Goal: Obtain resource: Obtain resource

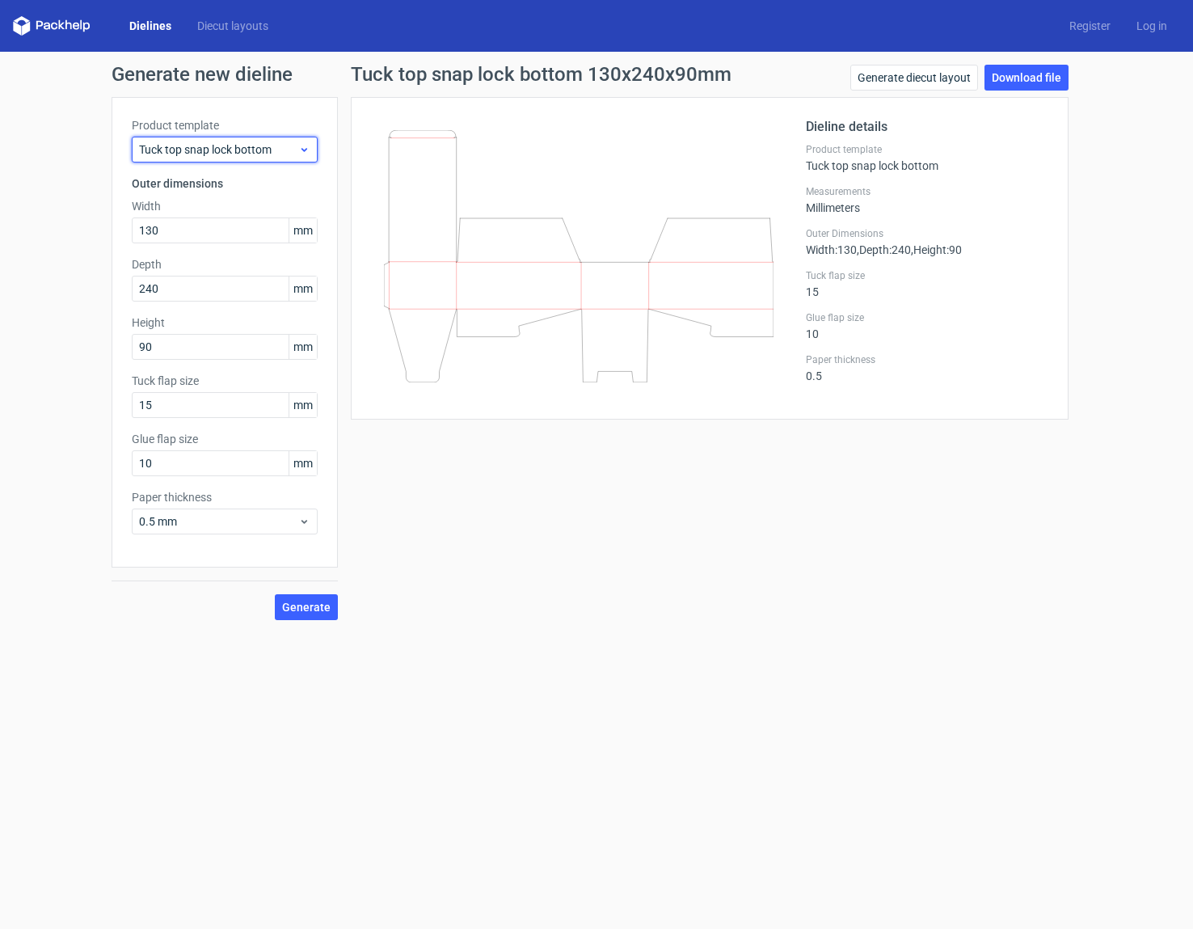
click at [308, 146] on icon at bounding box center [304, 149] width 12 height 13
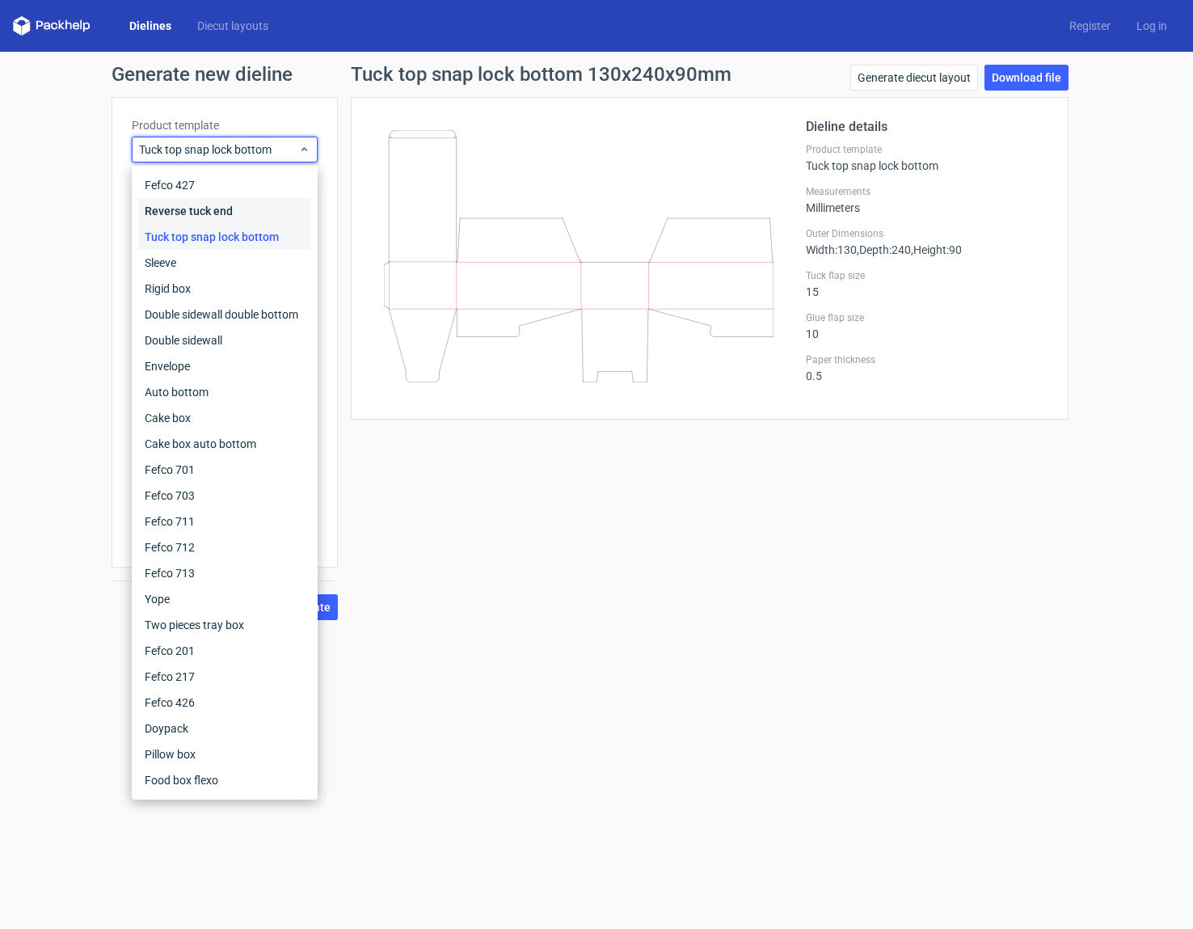
click at [248, 211] on div "Reverse tuck end" at bounding box center [224, 211] width 173 height 26
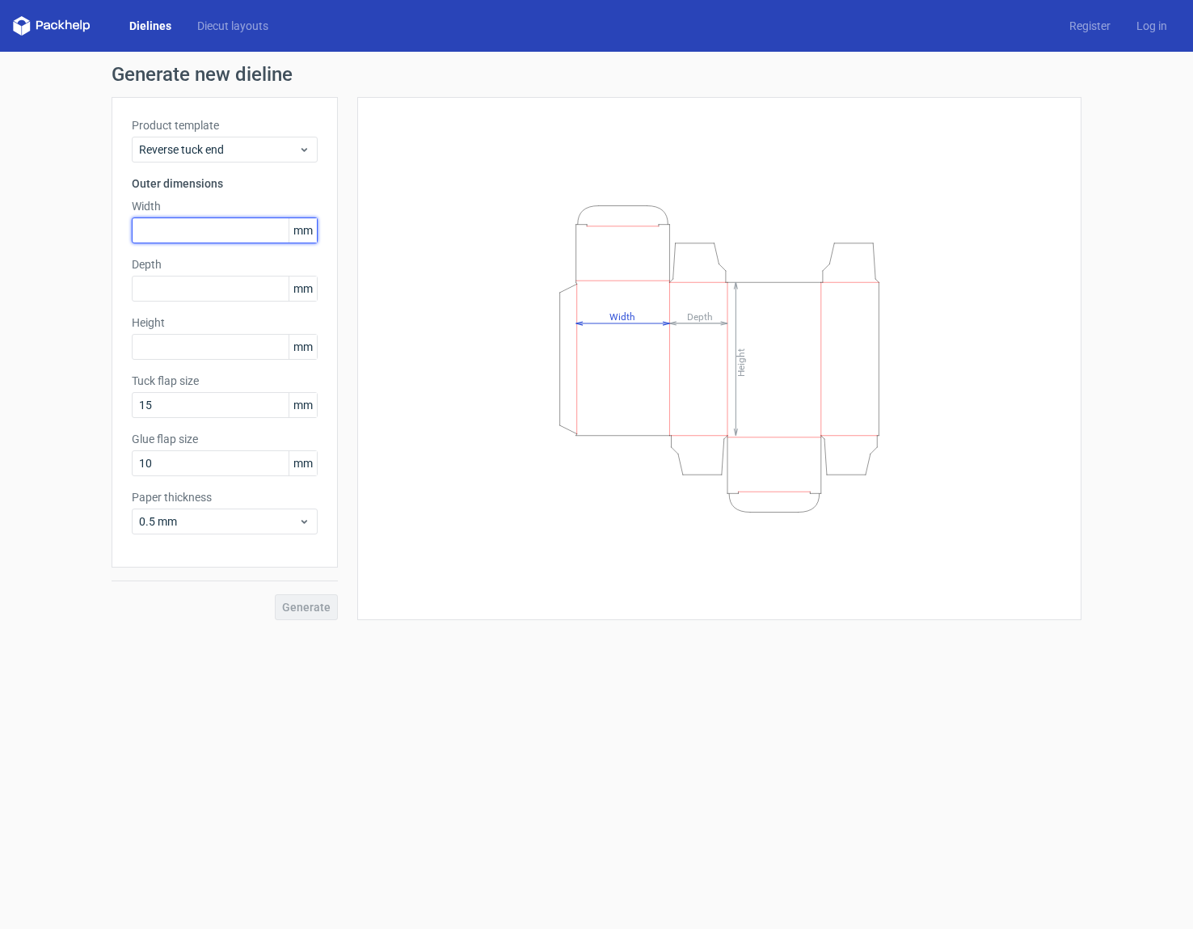
click at [237, 226] on input "text" at bounding box center [225, 230] width 186 height 26
type input "130"
click at [204, 290] on input "text" at bounding box center [225, 289] width 186 height 26
type input "90"
click at [196, 346] on input "text" at bounding box center [225, 347] width 186 height 26
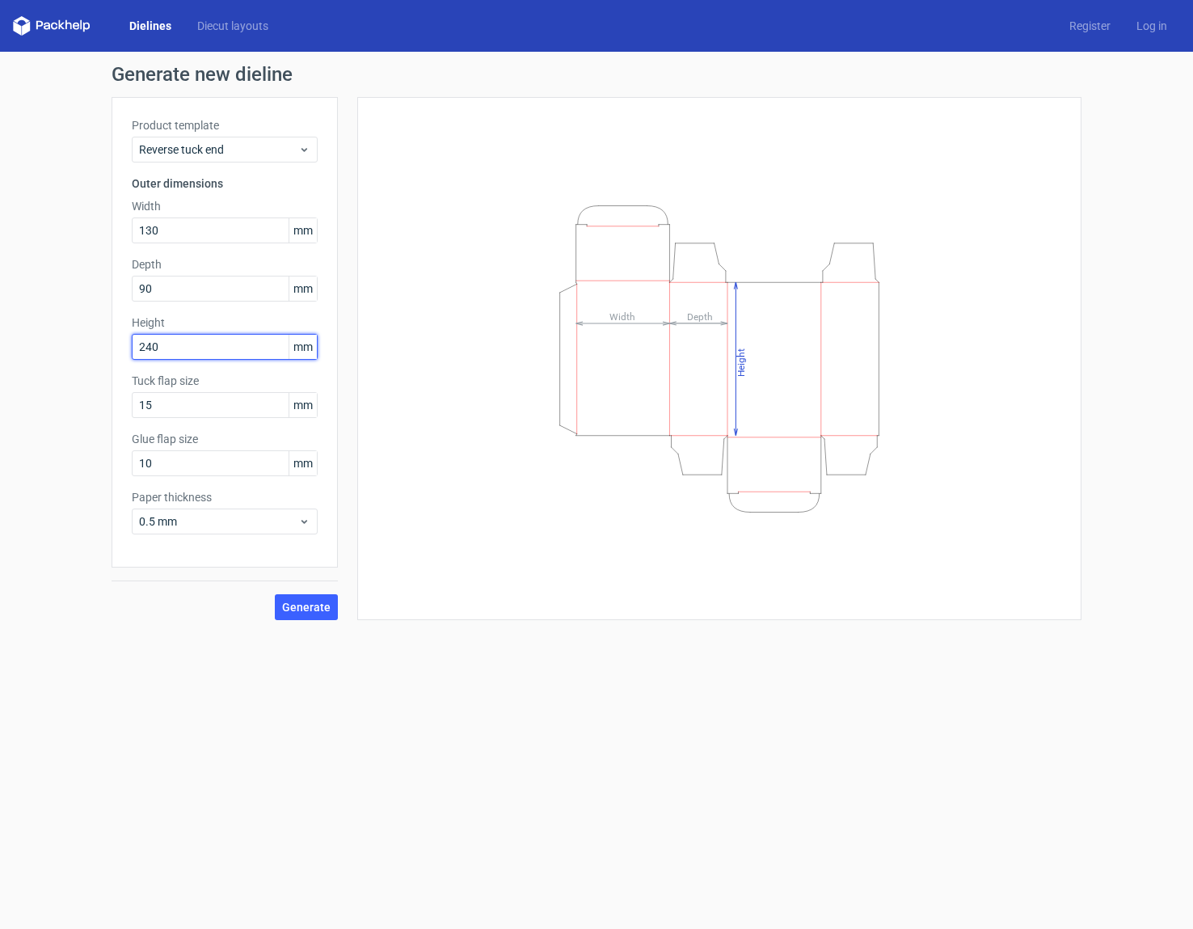
type input "240"
click at [221, 637] on form "Generate new dieline Product template Reverse tuck end Outer dimensions Width 1…" at bounding box center [596, 490] width 1193 height 877
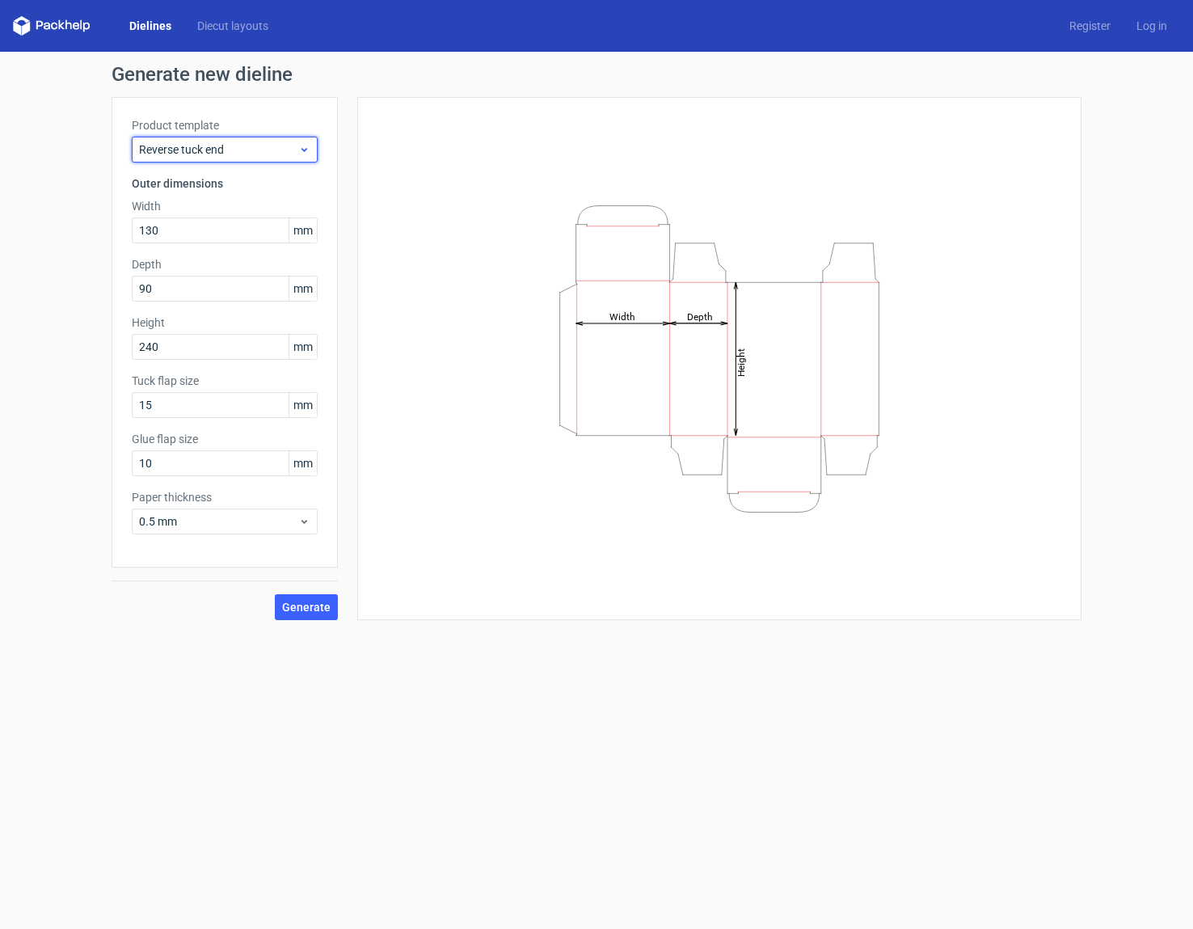
drag, startPoint x: 302, startPoint y: 146, endPoint x: 306, endPoint y: 154, distance: 9.0
click at [303, 146] on icon at bounding box center [304, 149] width 12 height 13
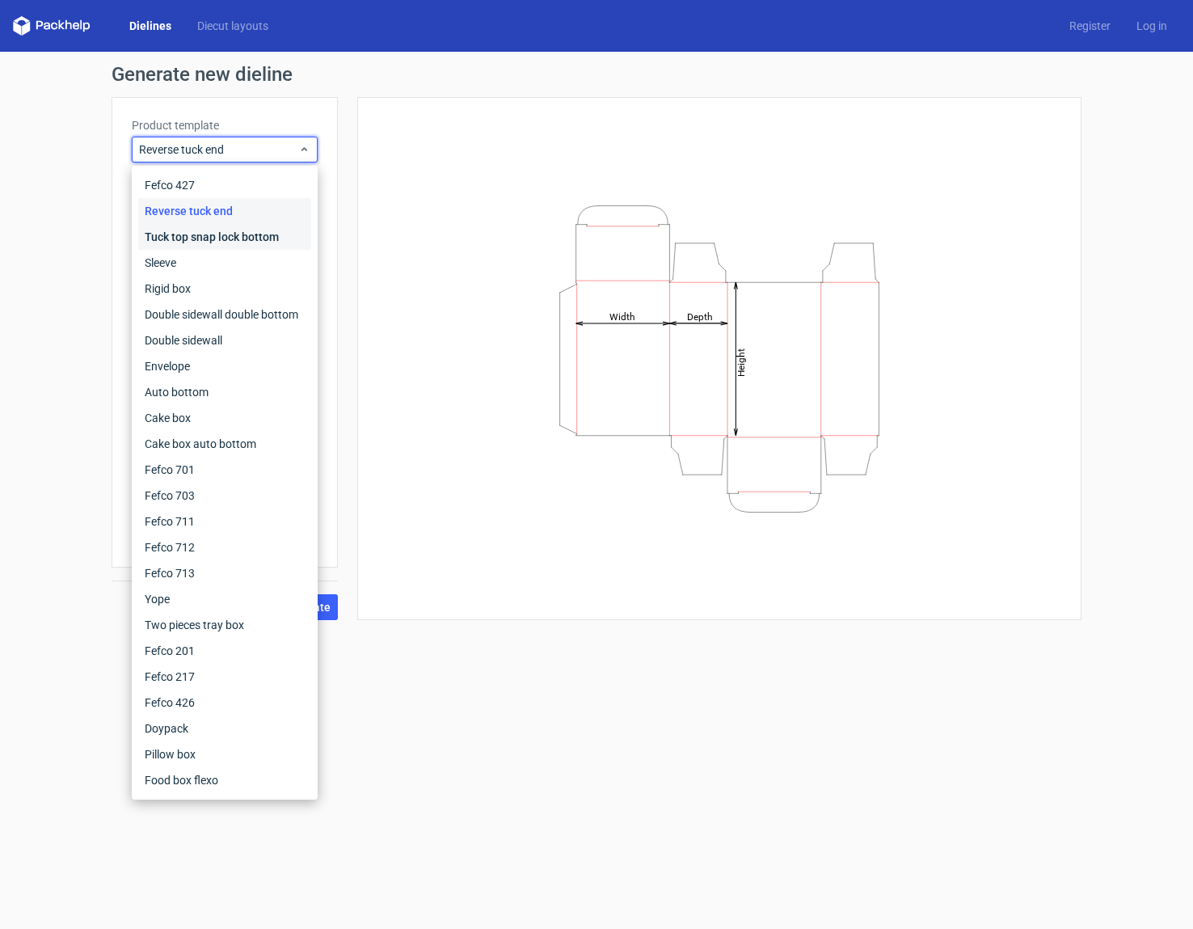
click at [268, 235] on div "Tuck top snap lock bottom" at bounding box center [224, 237] width 173 height 26
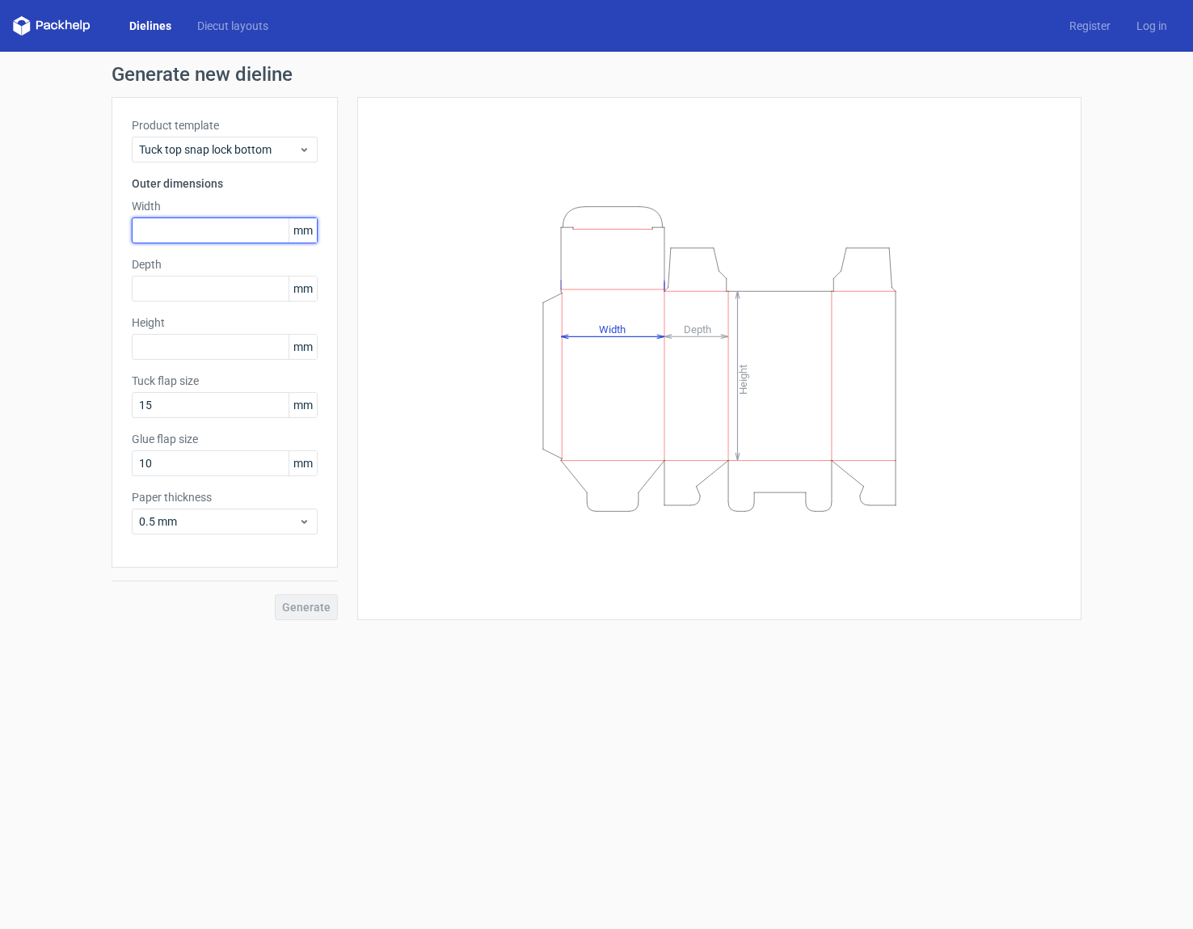
click at [254, 226] on input "text" at bounding box center [225, 230] width 186 height 26
type input "130"
click at [239, 285] on input "text" at bounding box center [225, 289] width 186 height 26
type input "90"
click at [239, 351] on input "text" at bounding box center [225, 347] width 186 height 26
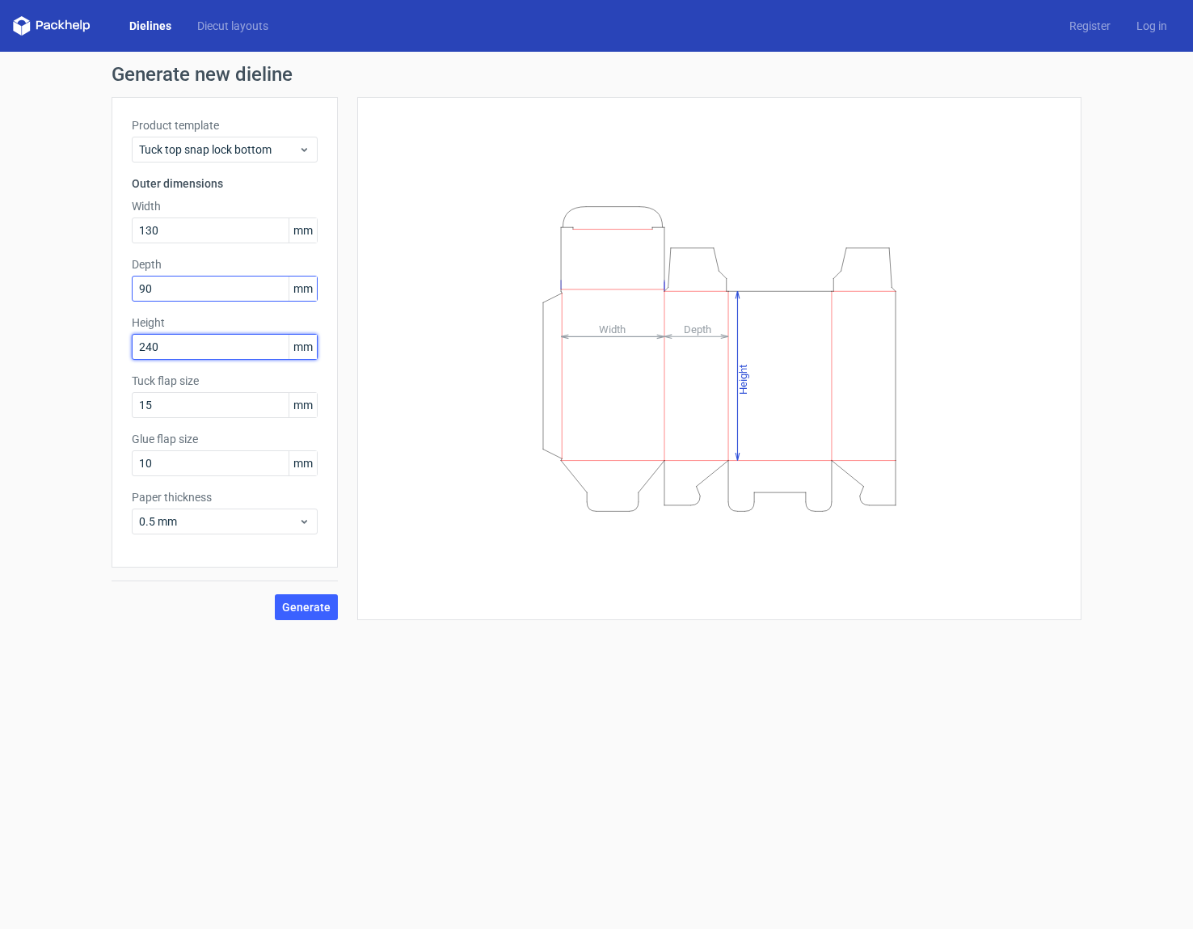
type input "240"
click at [245, 289] on input "90" at bounding box center [225, 289] width 186 height 26
click at [108, 182] on div "Generate new dieline Product template Tuck top snap lock bottom Outer dimension…" at bounding box center [596, 342] width 1193 height 581
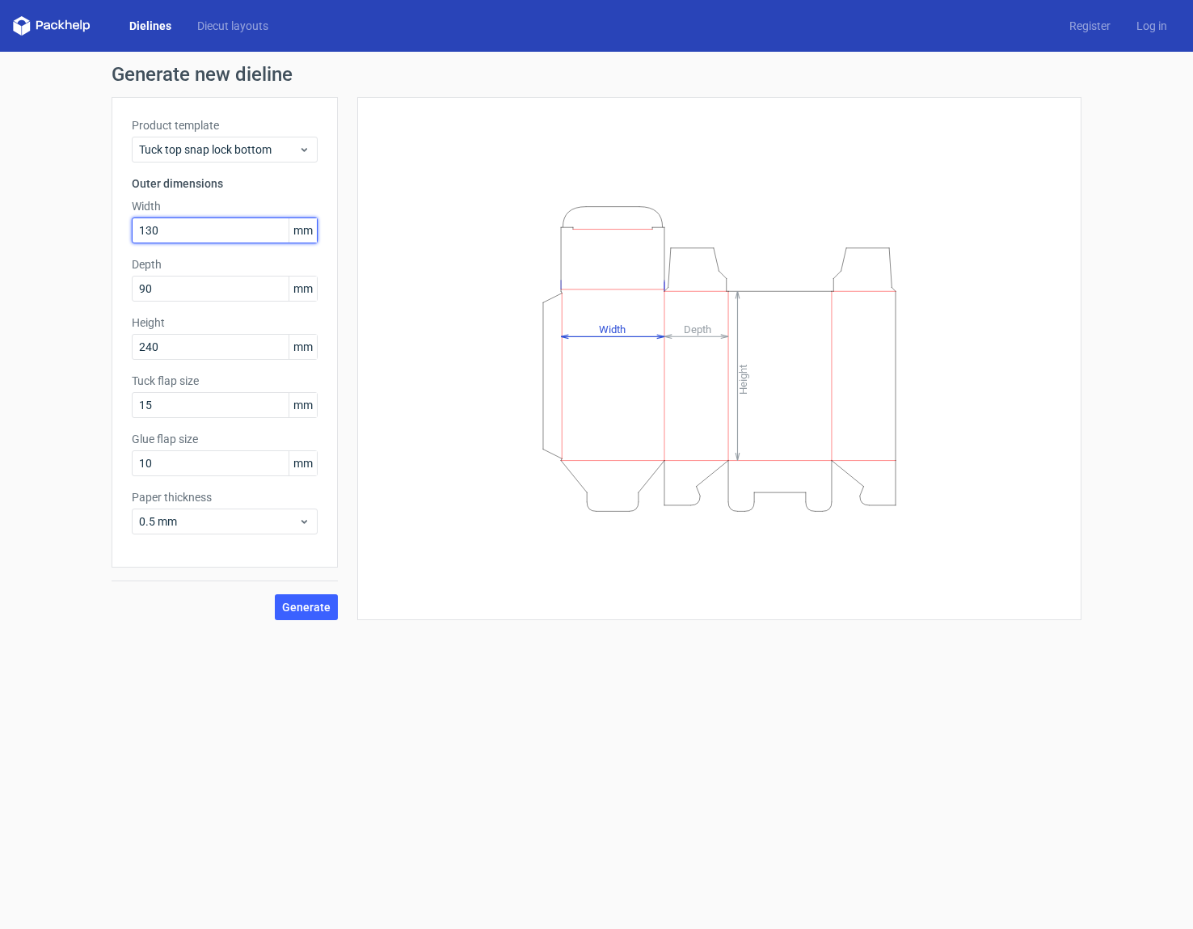
drag, startPoint x: 198, startPoint y: 233, endPoint x: 85, endPoint y: 226, distance: 113.4
click at [117, 229] on div "Product template Tuck top snap lock bottom Outer dimensions Width 130 mm Depth …" at bounding box center [225, 332] width 226 height 471
type input "240"
click at [213, 289] on input "90" at bounding box center [225, 289] width 186 height 26
click at [321, 602] on span "Generate" at bounding box center [306, 607] width 49 height 11
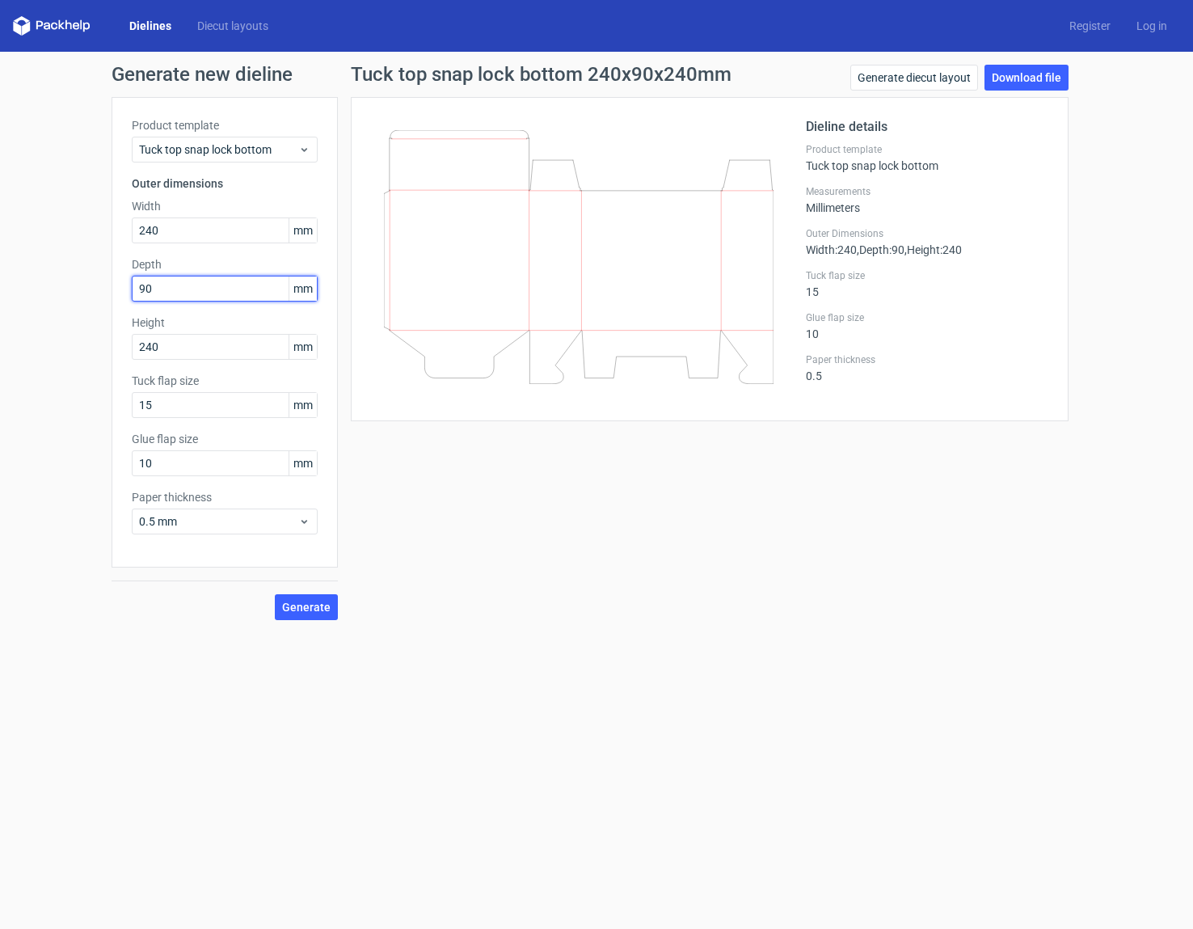
click at [177, 289] on input "90" at bounding box center [225, 289] width 186 height 26
drag, startPoint x: 158, startPoint y: 350, endPoint x: 90, endPoint y: 340, distance: 68.6
click at [99, 341] on div "Generate new dieline Product template Tuck top snap lock bottom Outer dimension…" at bounding box center [596, 342] width 1193 height 581
type input "90"
drag, startPoint x: 153, startPoint y: 285, endPoint x: 103, endPoint y: 281, distance: 50.4
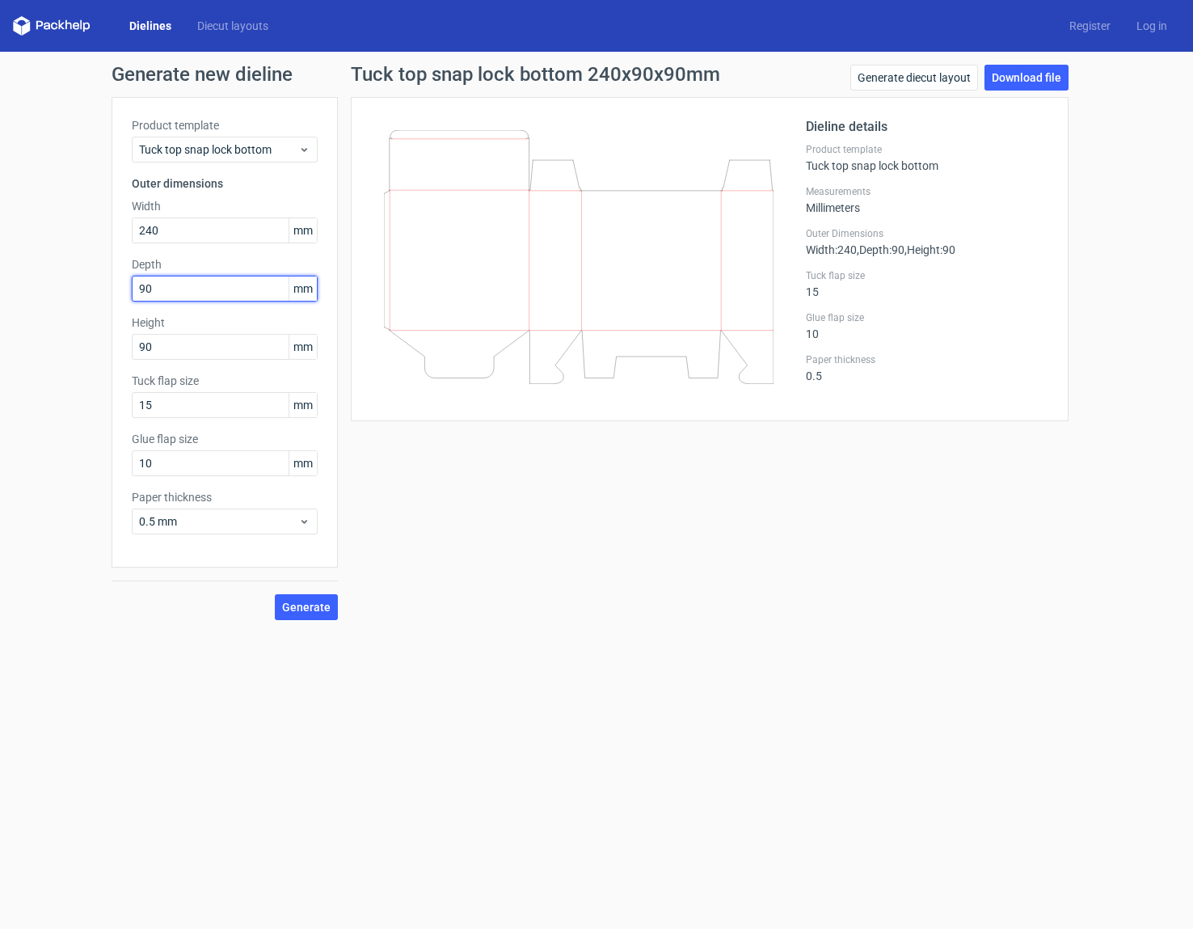
click at [107, 281] on div "Generate new dieline Product template Tuck top snap lock bottom Outer dimension…" at bounding box center [596, 342] width 1193 height 581
click at [317, 606] on span "Generate" at bounding box center [306, 607] width 49 height 11
drag, startPoint x: 175, startPoint y: 294, endPoint x: 102, endPoint y: 287, distance: 73.1
click at [107, 287] on div "Generate new dieline Product template Tuck top snap lock bottom Outer dimension…" at bounding box center [596, 342] width 1193 height 581
type input "90"
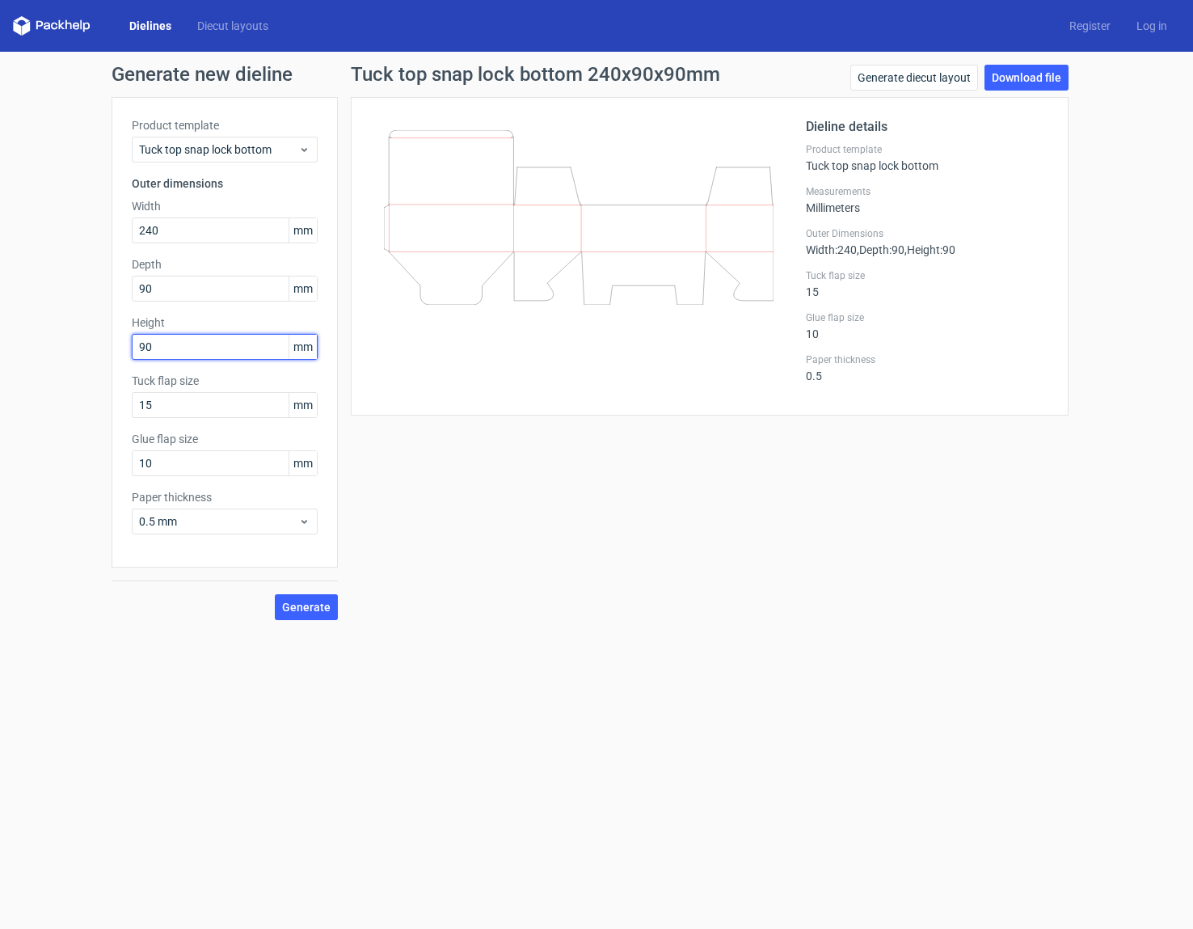
drag, startPoint x: 146, startPoint y: 342, endPoint x: 91, endPoint y: 340, distance: 55.8
click at [98, 340] on div "Generate new dieline Product template Tuck top snap lock bottom Outer dimension…" at bounding box center [596, 342] width 1193 height 581
type input "130"
click at [306, 602] on span "Generate" at bounding box center [306, 607] width 49 height 11
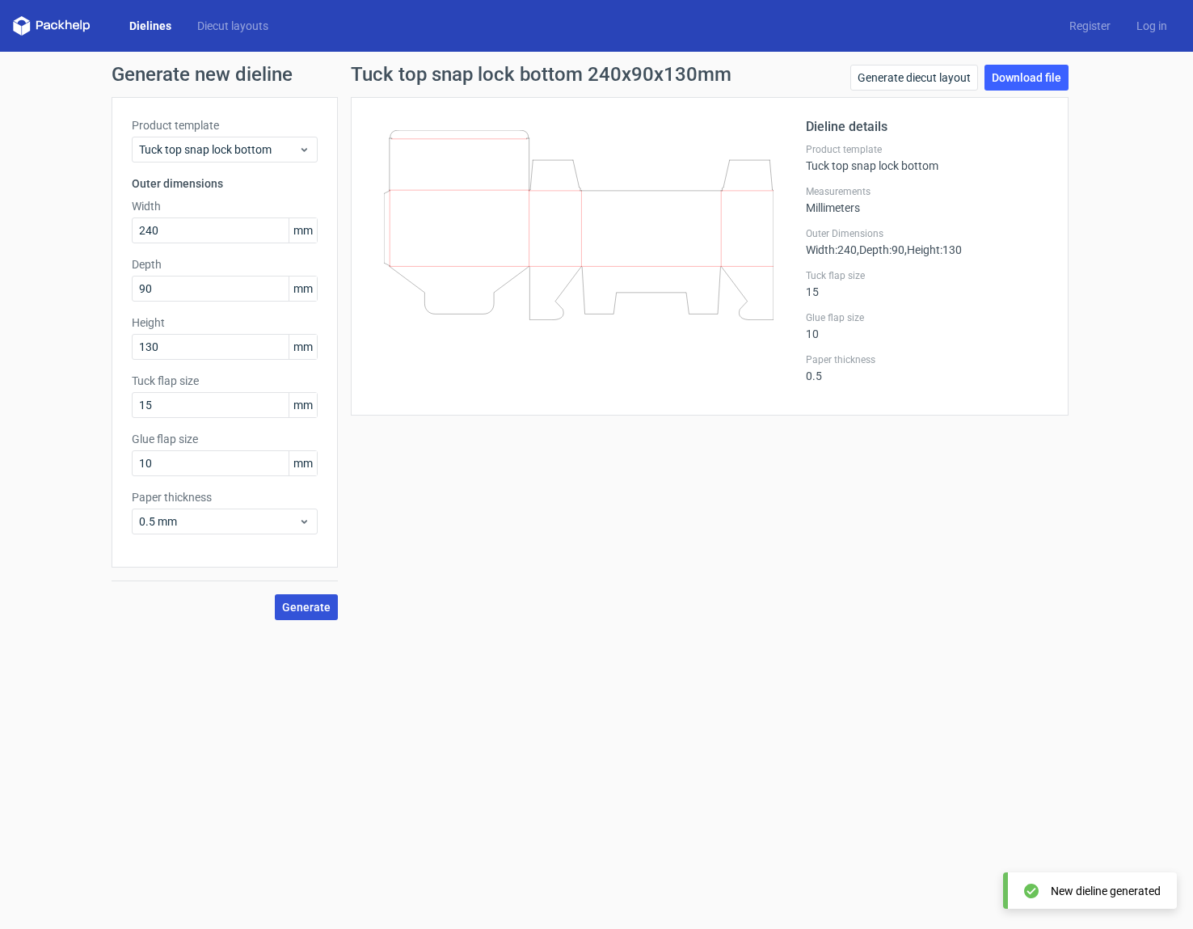
click at [319, 606] on span "Generate" at bounding box center [306, 607] width 49 height 11
drag, startPoint x: 185, startPoint y: 226, endPoint x: 104, endPoint y: 227, distance: 80.9
click at [112, 227] on div "Product template Tuck top snap lock bottom Outer dimensions Width 240 mm Depth …" at bounding box center [225, 332] width 226 height 471
type input "130"
drag, startPoint x: 209, startPoint y: 293, endPoint x: 195, endPoint y: 290, distance: 14.9
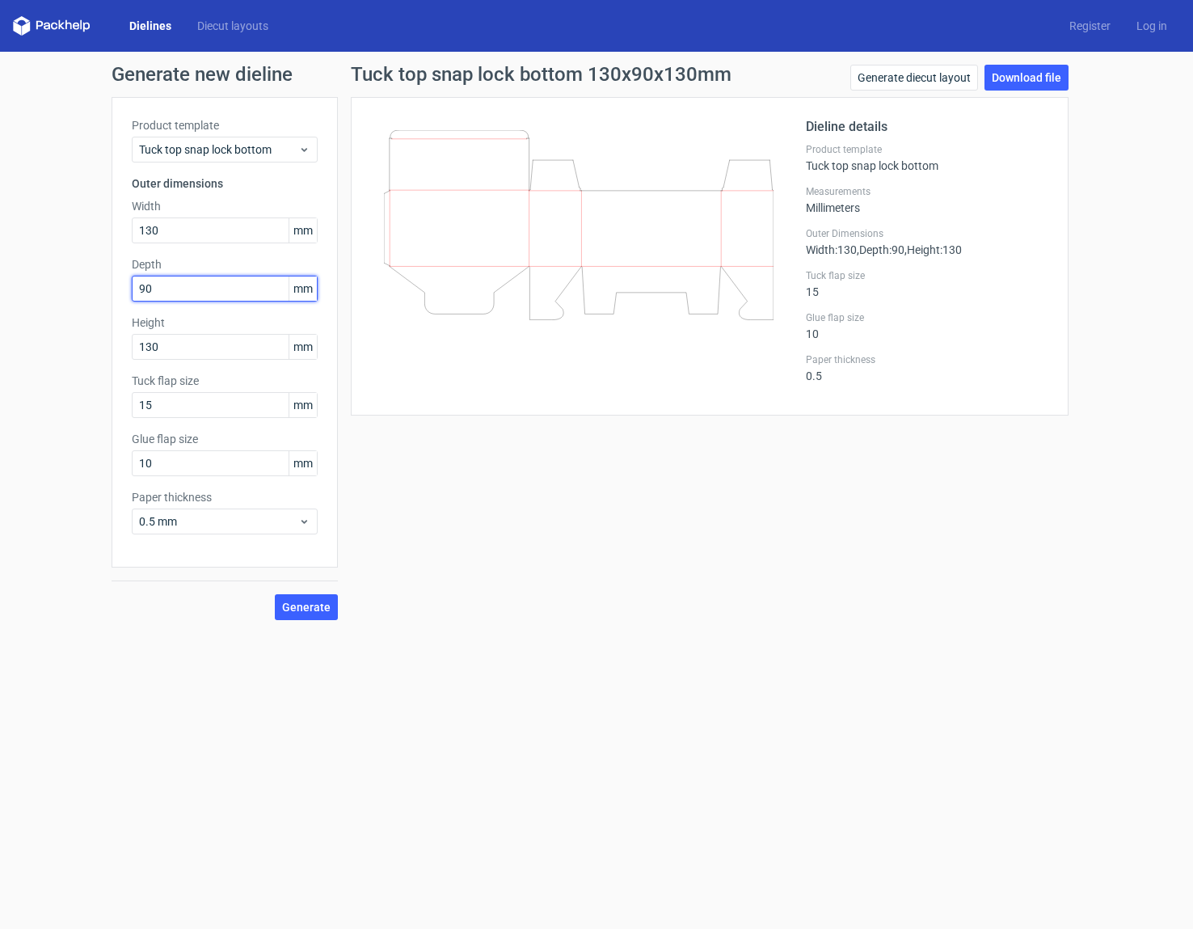
click at [205, 291] on input "90" at bounding box center [225, 289] width 186 height 26
drag, startPoint x: 170, startPoint y: 288, endPoint x: 74, endPoint y: 279, distance: 96.6
click at [98, 282] on div "Generate new dieline Product template Tuck top snap lock bottom Outer dimension…" at bounding box center [596, 342] width 1193 height 581
type input "240"
drag, startPoint x: 153, startPoint y: 338, endPoint x: 95, endPoint y: 331, distance: 58.6
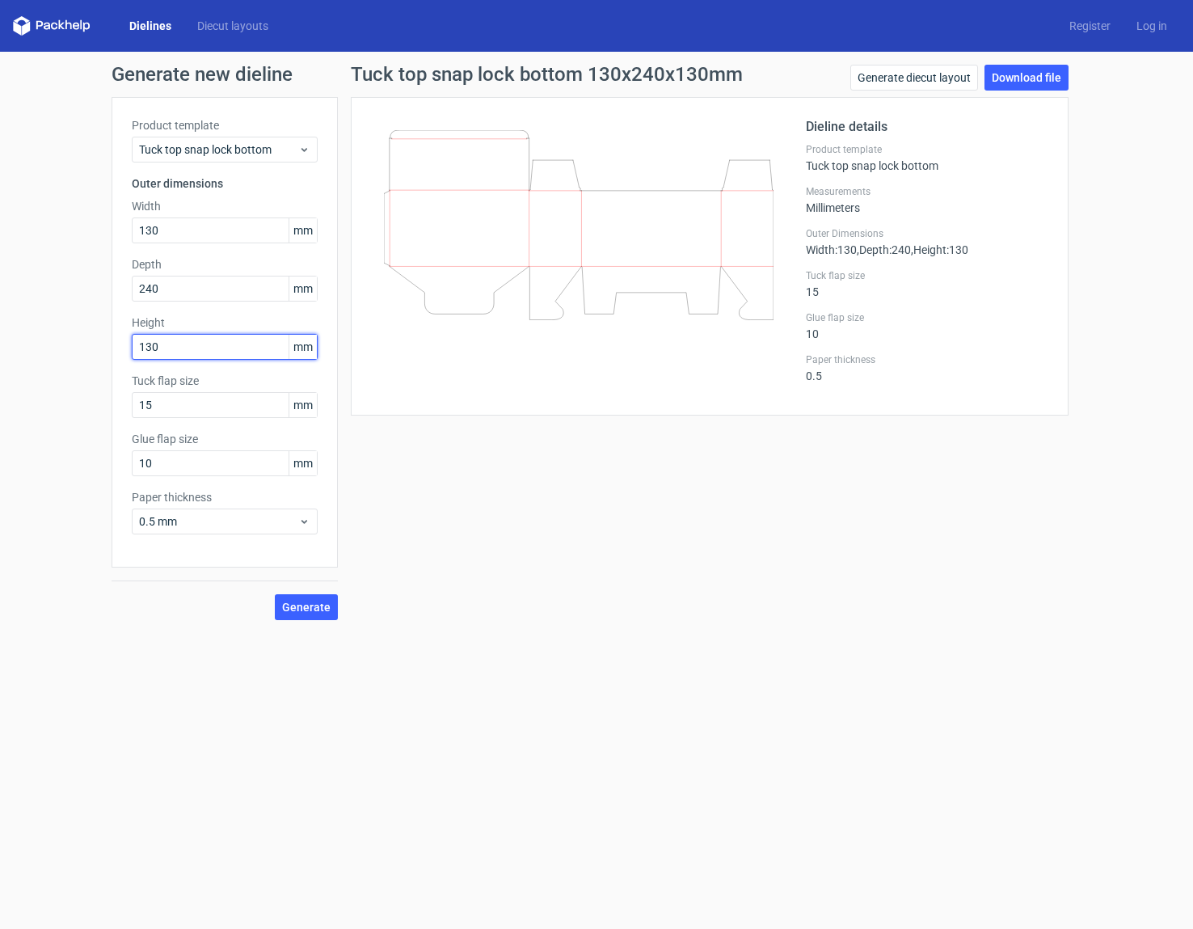
click at [112, 336] on div "Product template Tuck top snap lock bottom Outer dimensions Width 130 mm Depth …" at bounding box center [225, 332] width 226 height 471
drag, startPoint x: 171, startPoint y: 340, endPoint x: 96, endPoint y: 334, distance: 75.5
click at [106, 335] on div "Generate new dieline Product template Tuck top snap lock bottom Outer dimension…" at bounding box center [596, 342] width 1193 height 581
type input "90"
click at [321, 606] on span "Generate" at bounding box center [306, 607] width 49 height 11
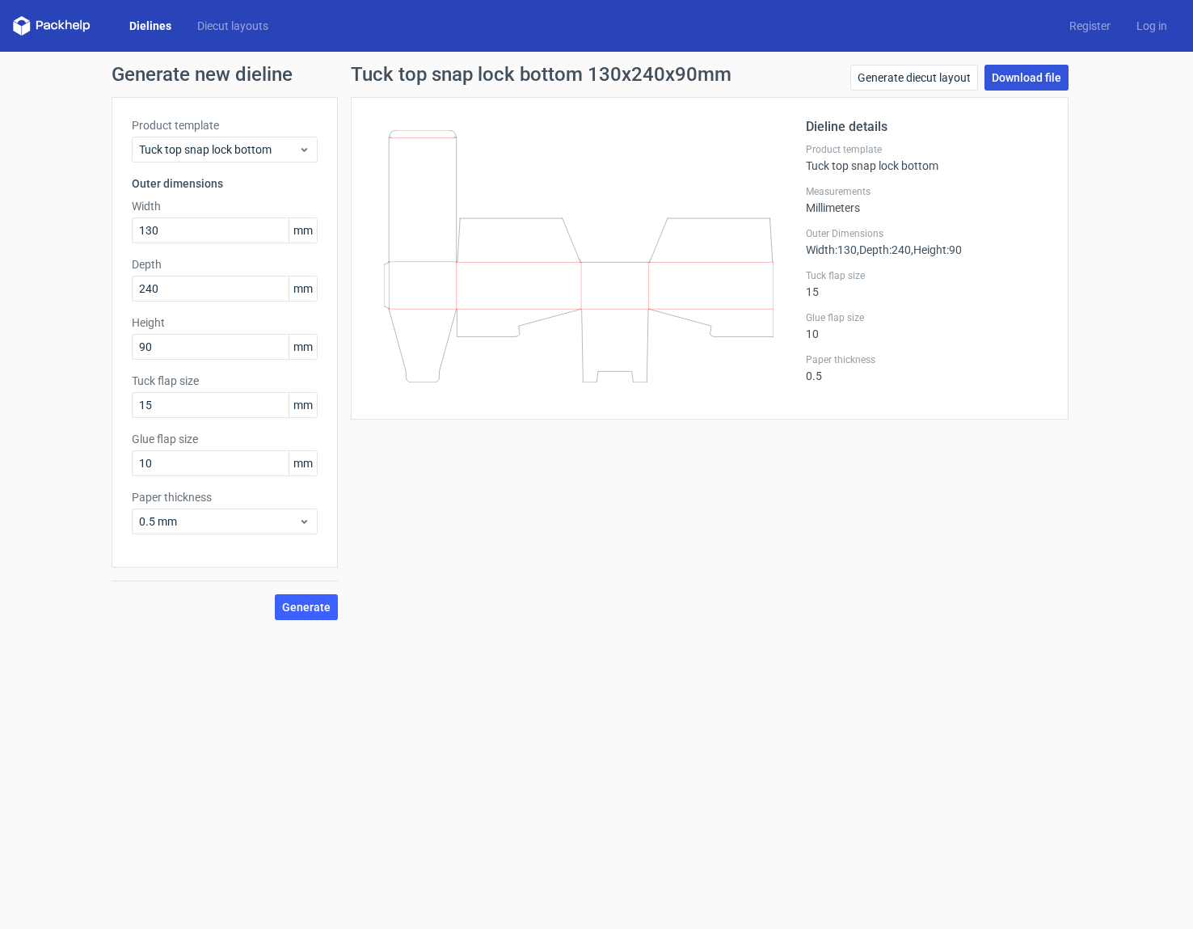
click at [1028, 69] on link "Download file" at bounding box center [1027, 78] width 84 height 26
click at [51, 441] on div "Generate new dieline Product template Tuck top snap lock bottom Outer dimension…" at bounding box center [596, 342] width 1193 height 581
click at [305, 150] on use at bounding box center [305, 150] width 6 height 4
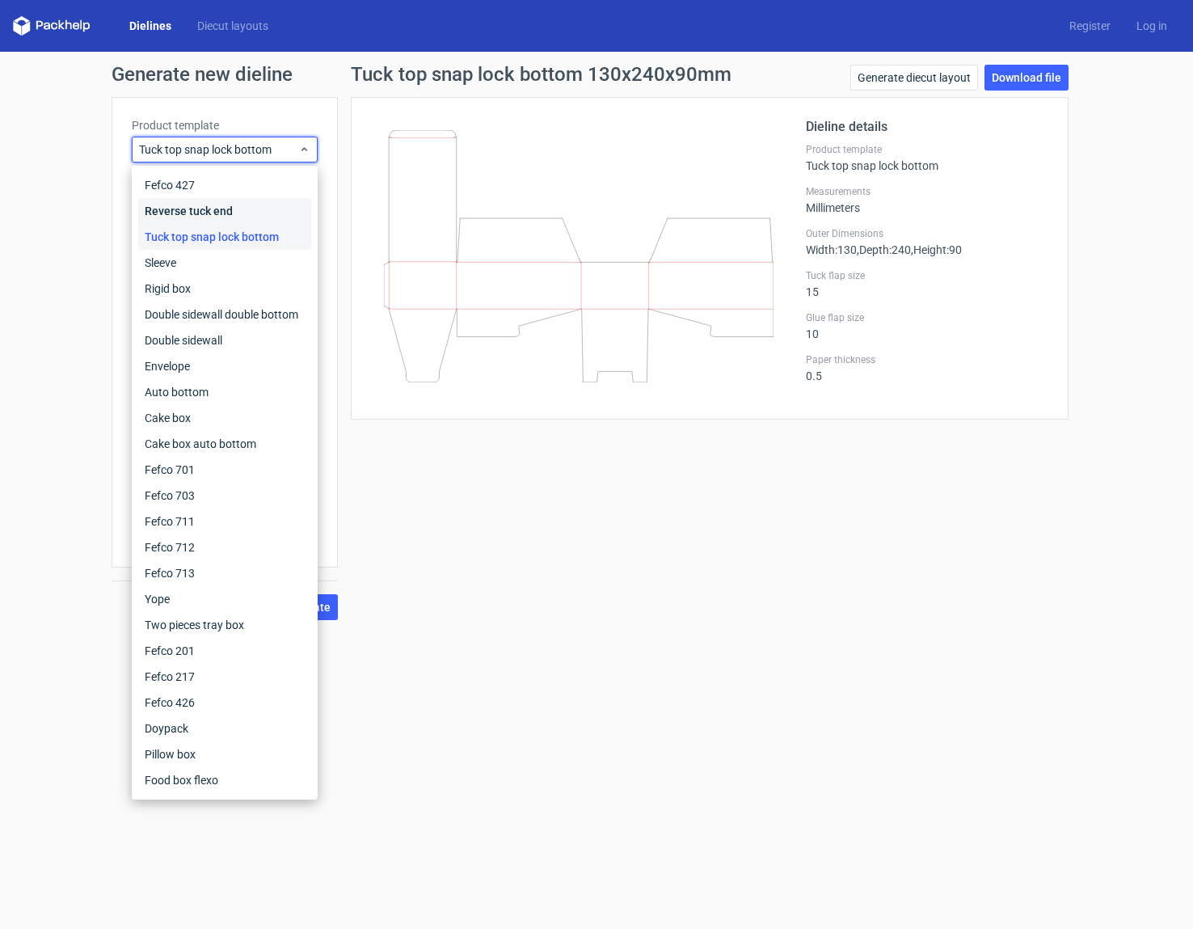
click at [266, 210] on div "Reverse tuck end" at bounding box center [224, 211] width 173 height 26
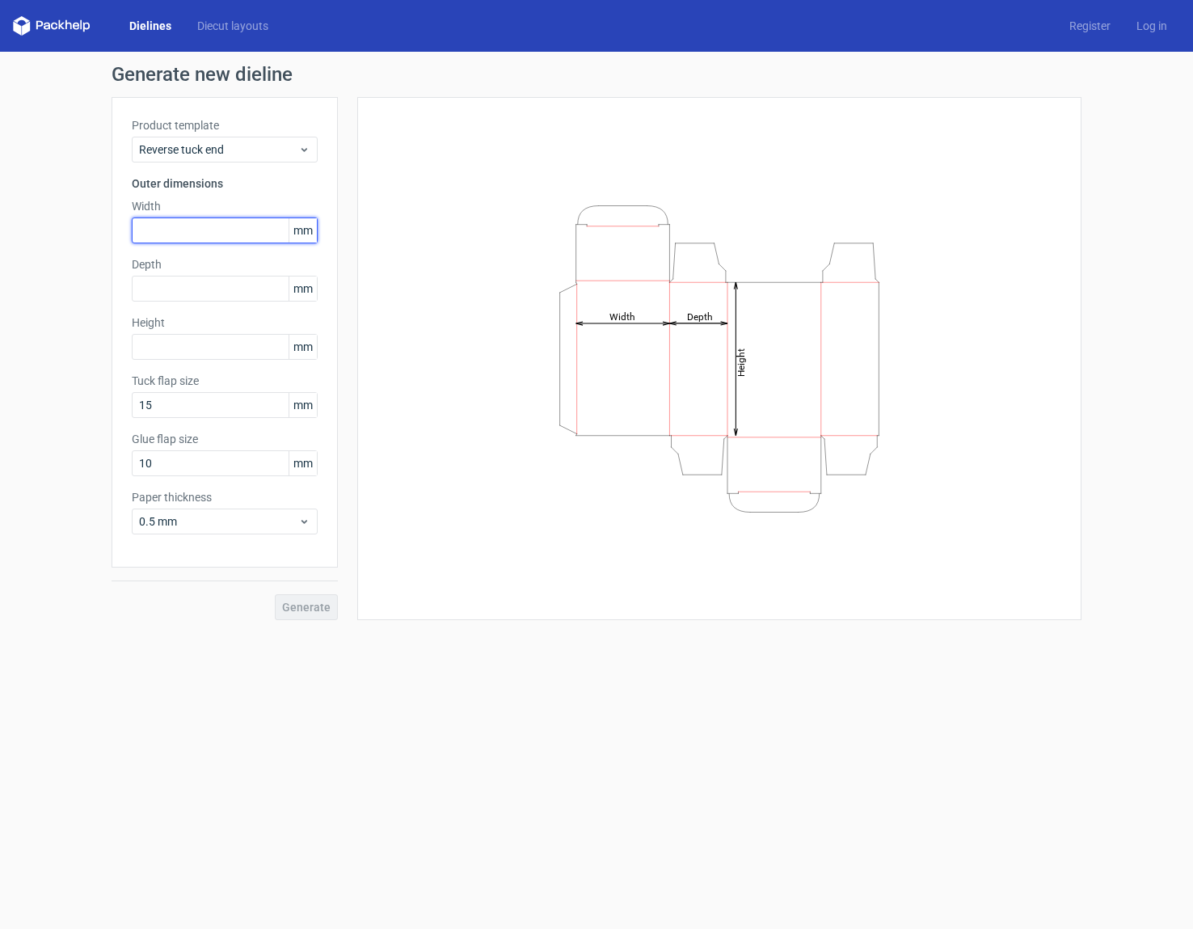
click at [248, 230] on input "text" at bounding box center [225, 230] width 186 height 26
type input "130"
click at [235, 293] on input "text" at bounding box center [225, 289] width 186 height 26
type input "90"
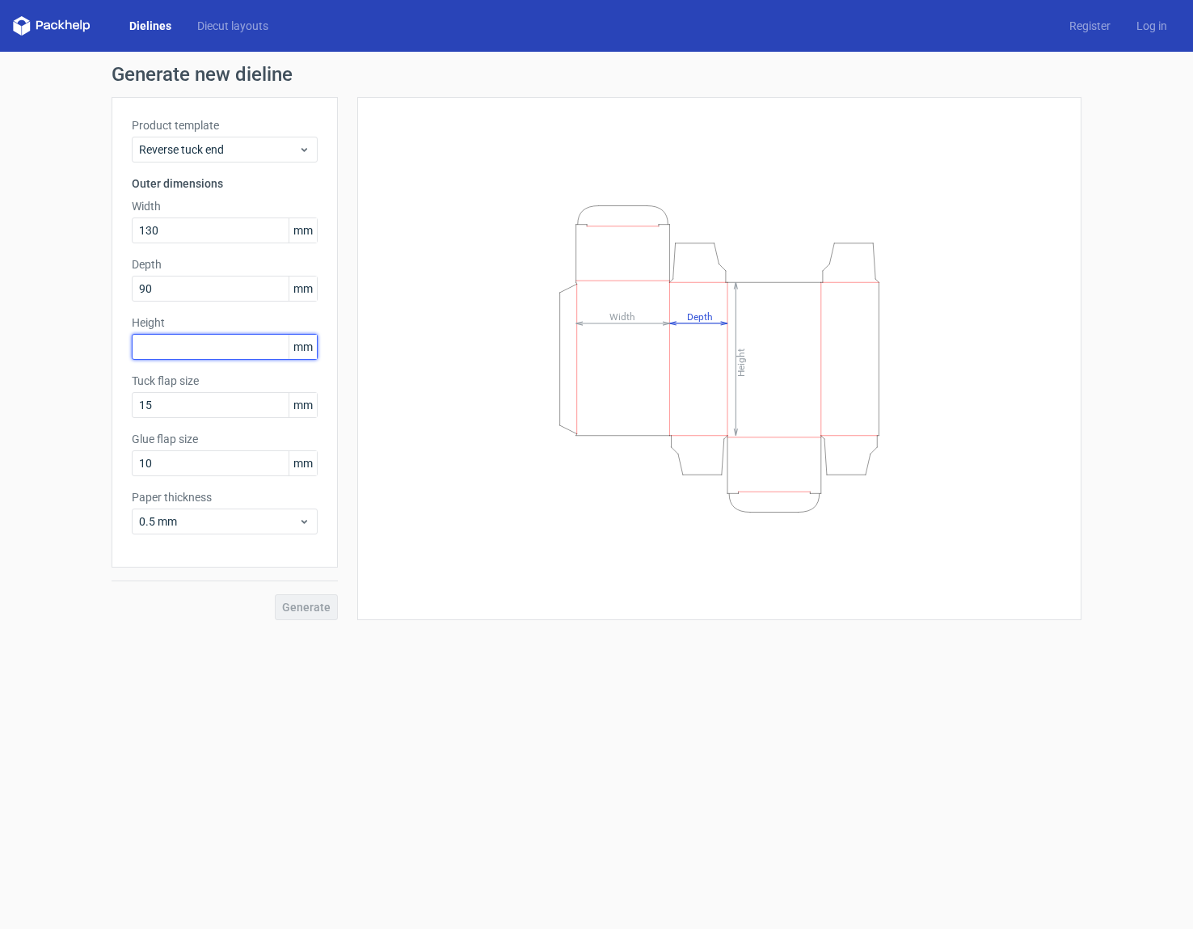
click at [166, 342] on input "text" at bounding box center [225, 347] width 186 height 26
type input "240"
drag, startPoint x: 209, startPoint y: 635, endPoint x: 225, endPoint y: 628, distance: 16.7
click at [209, 635] on form "Generate new dieline Product template Reverse tuck end Outer dimensions Width 1…" at bounding box center [596, 490] width 1193 height 877
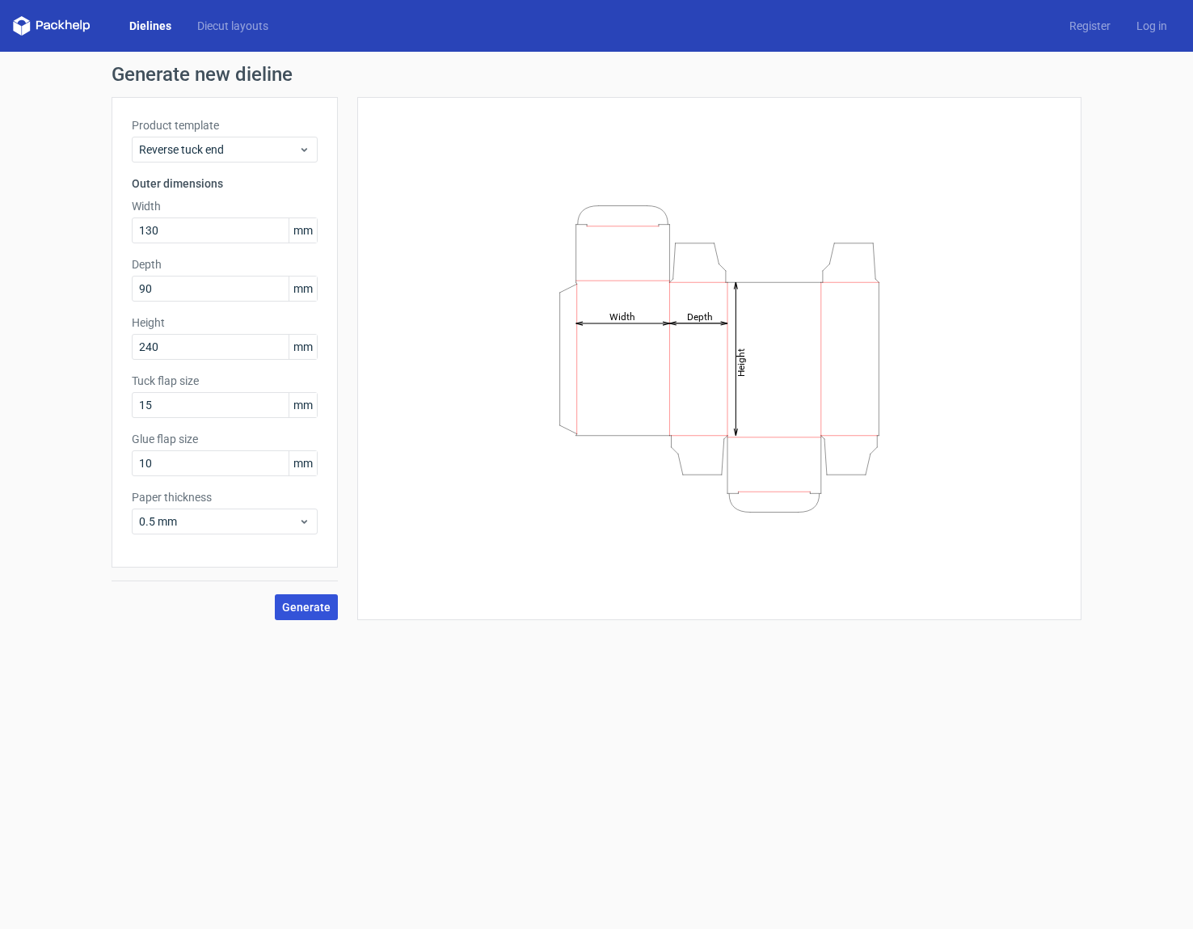
click at [307, 606] on span "Generate" at bounding box center [306, 607] width 49 height 11
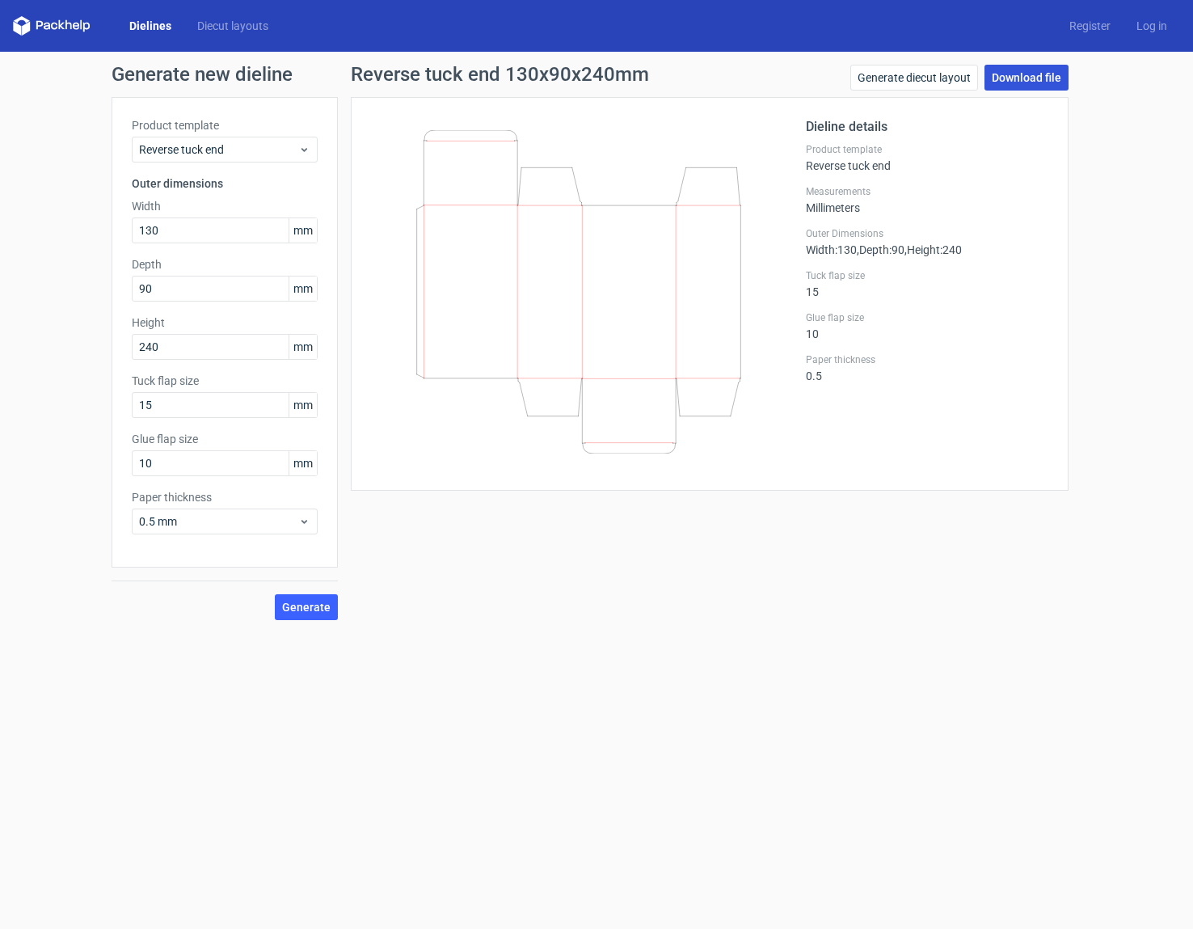
click at [1022, 77] on link "Download file" at bounding box center [1027, 78] width 84 height 26
click at [312, 143] on div "Reverse tuck end" at bounding box center [225, 150] width 186 height 26
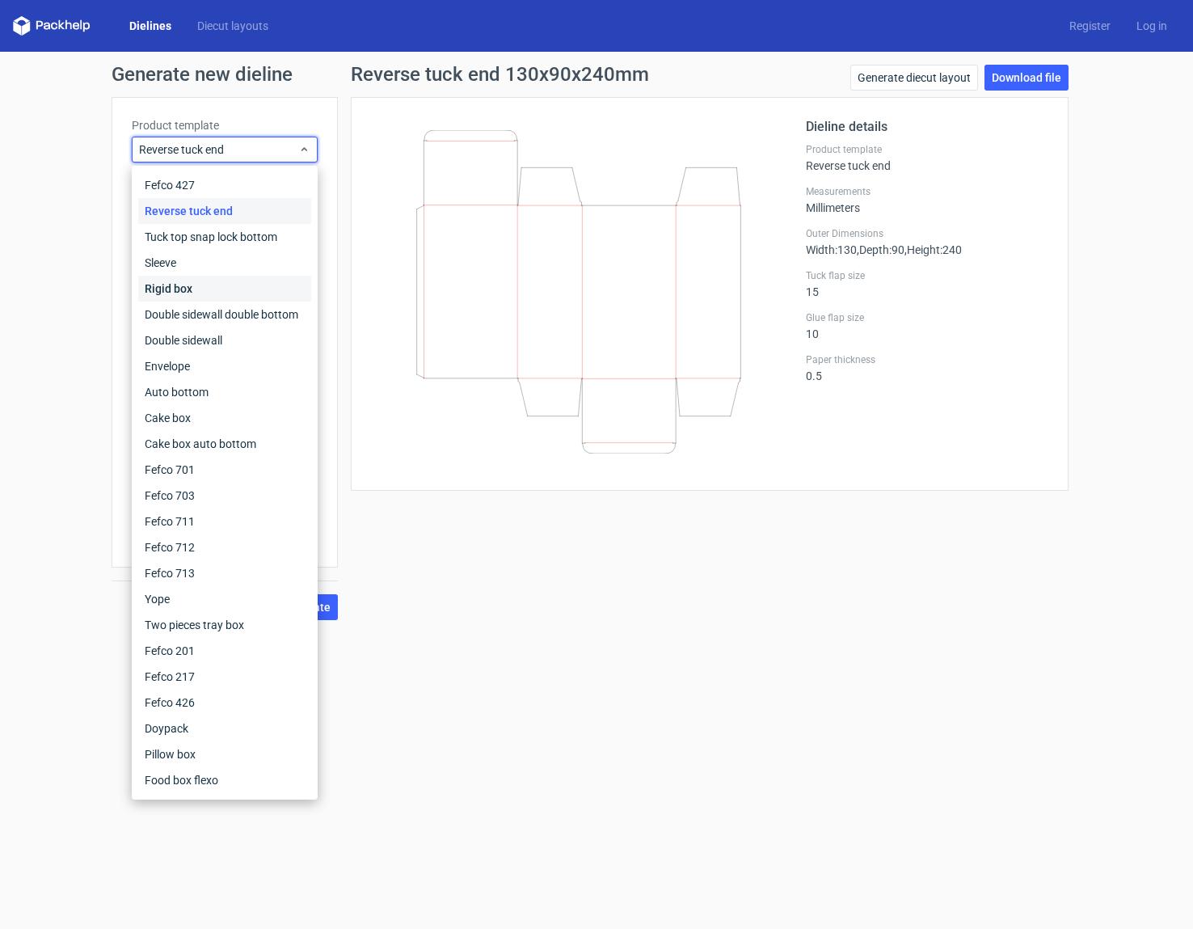
click at [247, 287] on div "Rigid box" at bounding box center [224, 289] width 173 height 26
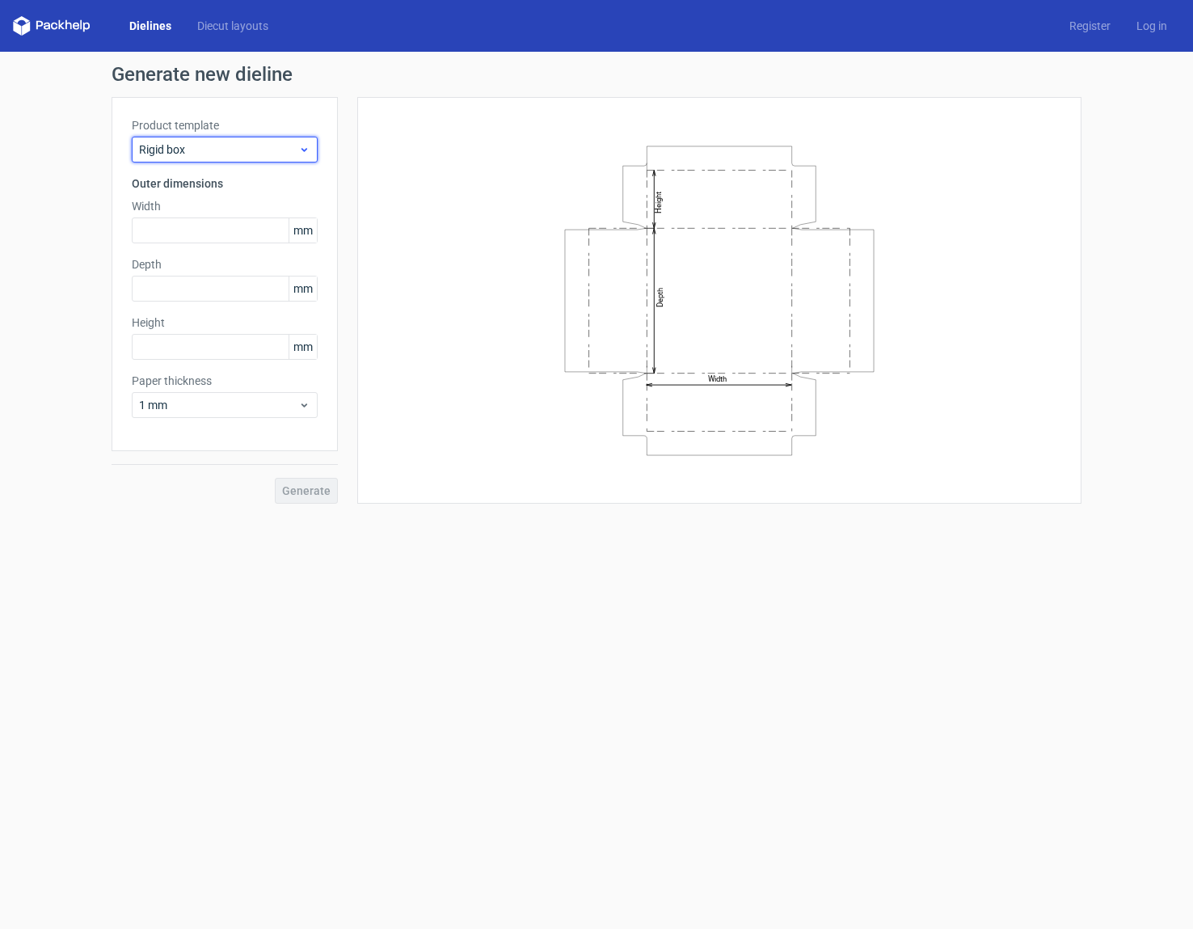
click at [274, 152] on span "Rigid box" at bounding box center [218, 149] width 159 height 16
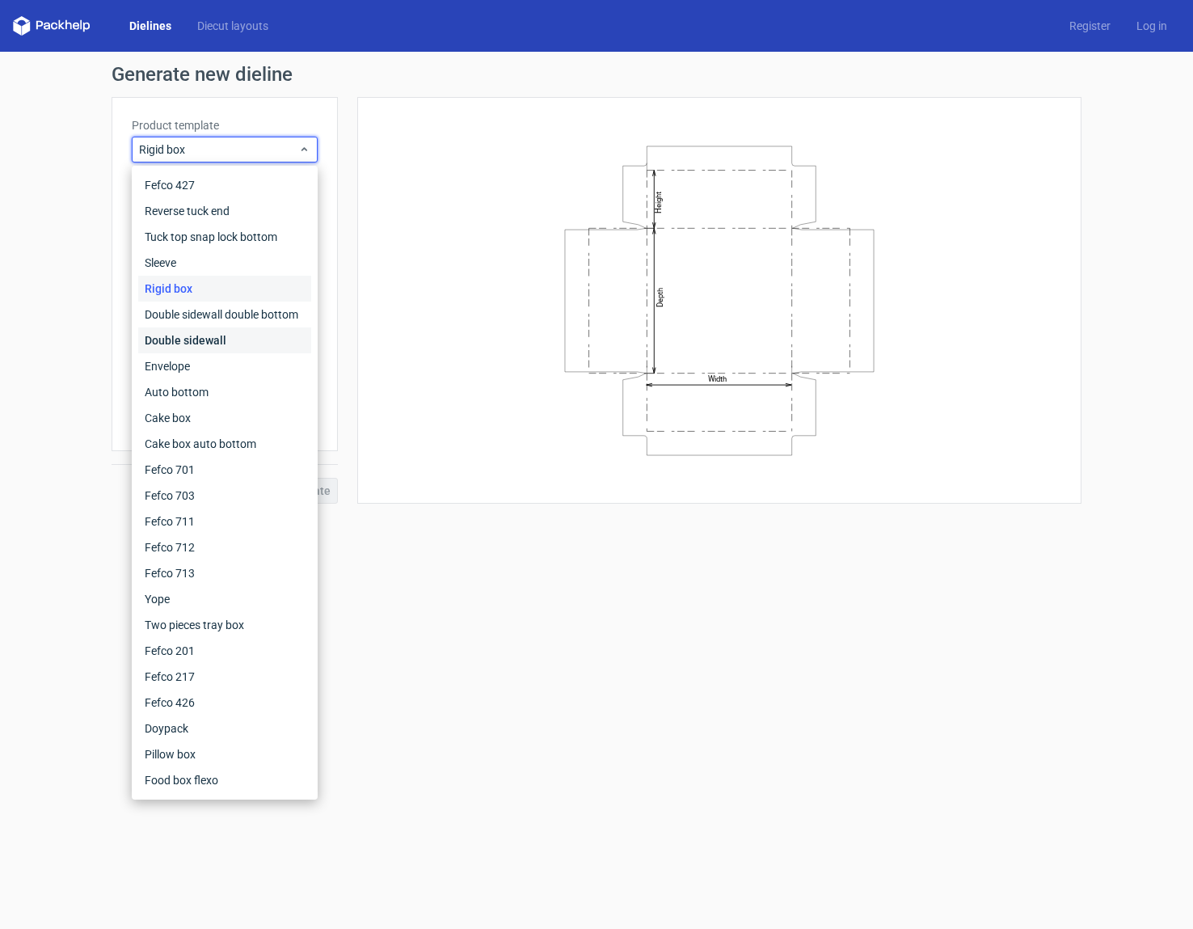
click at [230, 339] on div "Double sidewall" at bounding box center [224, 340] width 173 height 26
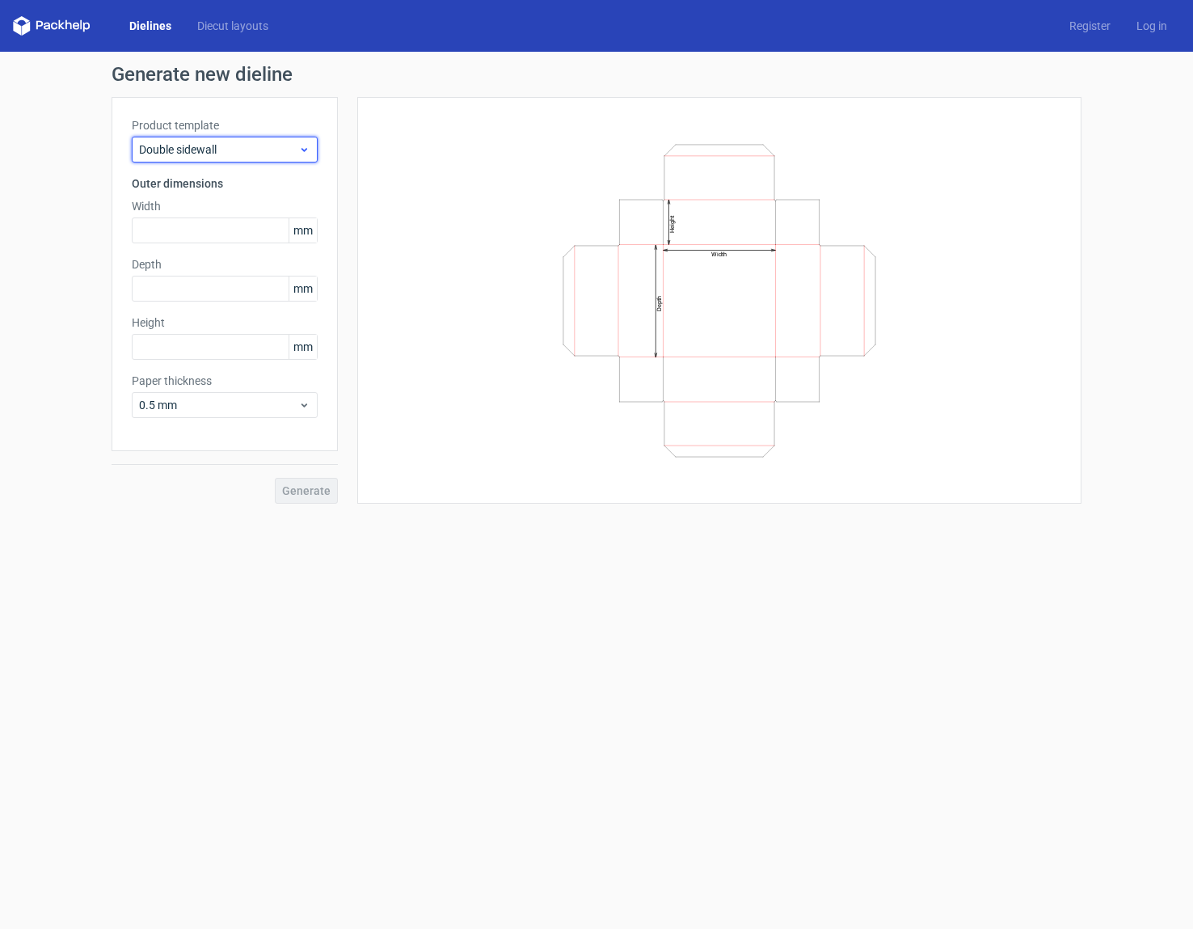
click at [296, 154] on span "Double sidewall" at bounding box center [218, 149] width 159 height 16
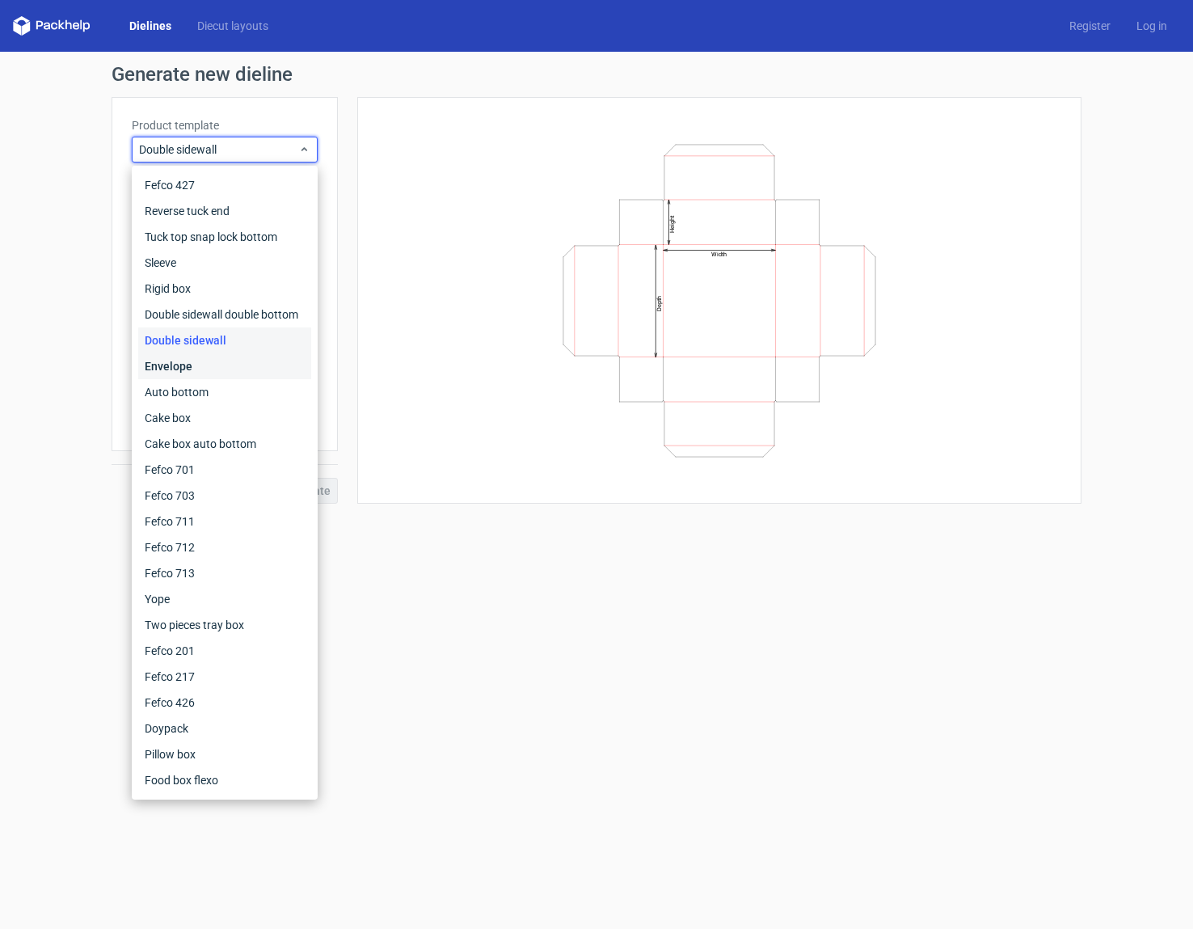
click at [211, 366] on div "Envelope" at bounding box center [224, 366] width 173 height 26
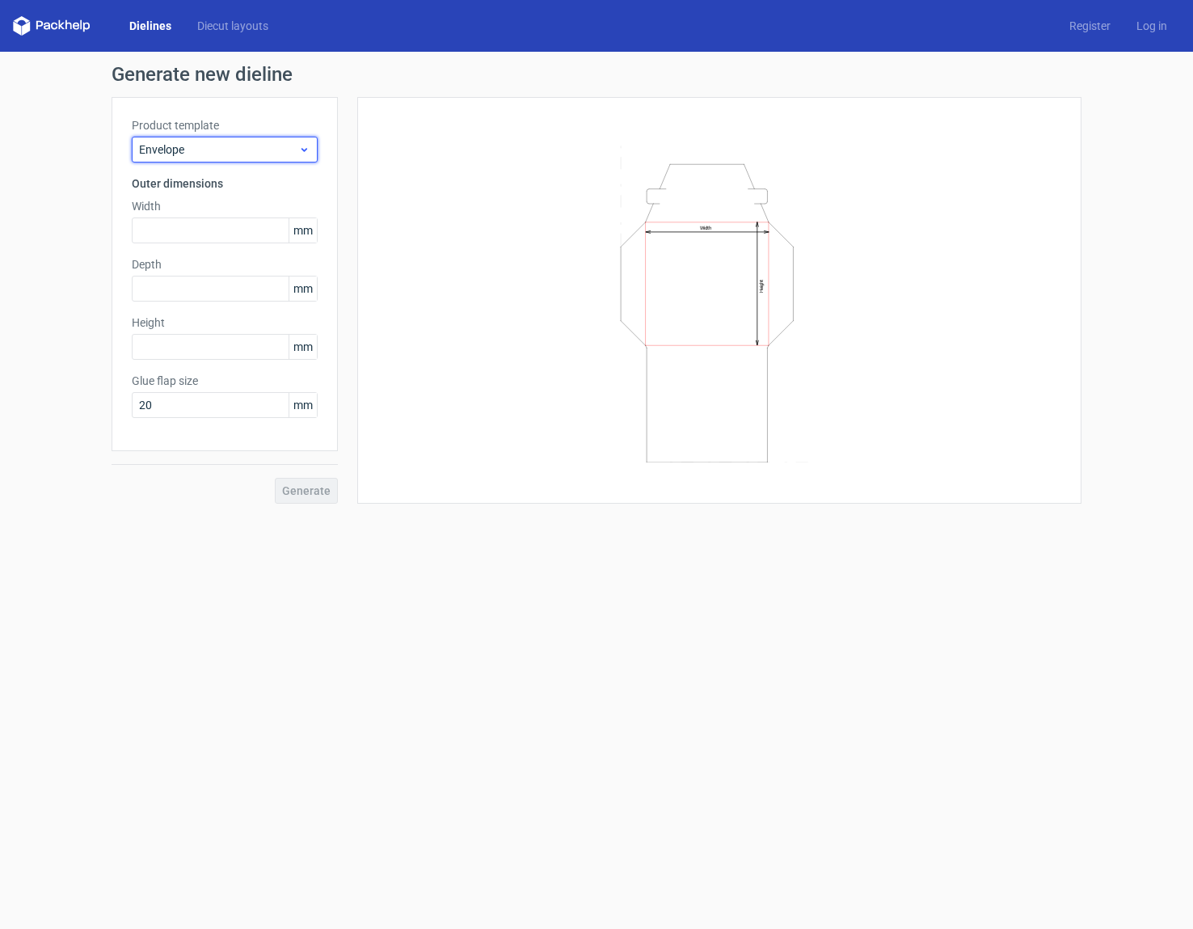
click at [293, 151] on span "Envelope" at bounding box center [218, 149] width 159 height 16
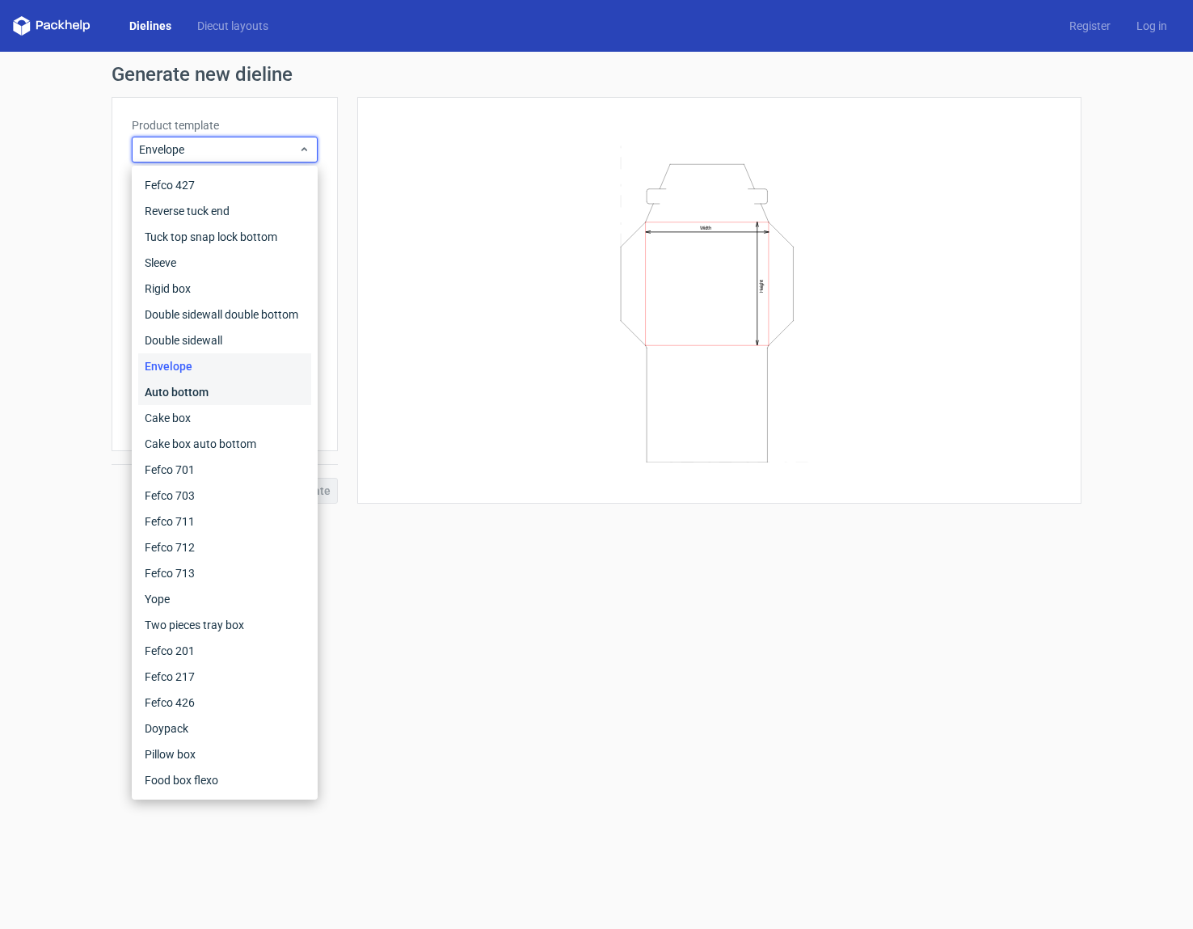
click at [212, 391] on div "Auto bottom" at bounding box center [224, 392] width 173 height 26
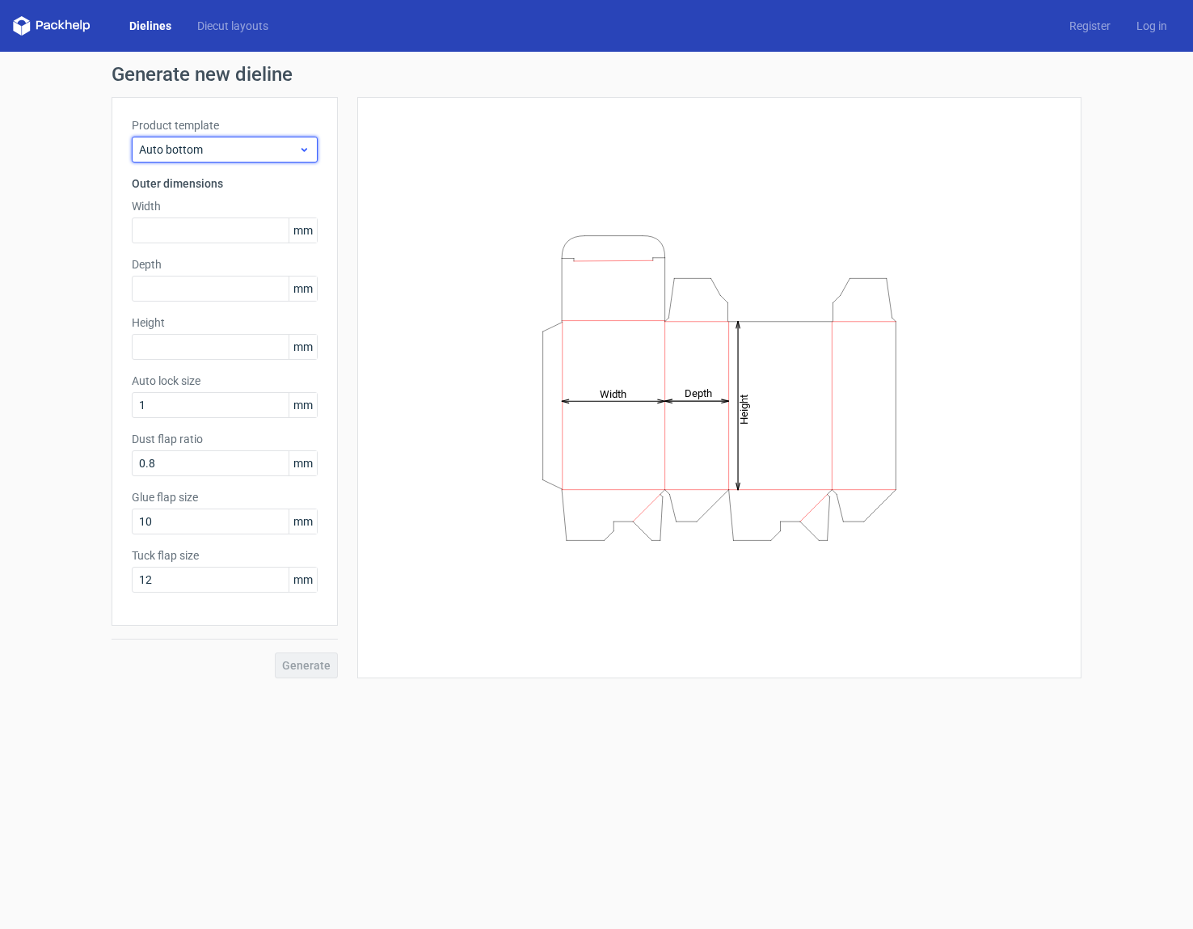
click at [306, 147] on icon at bounding box center [304, 149] width 12 height 13
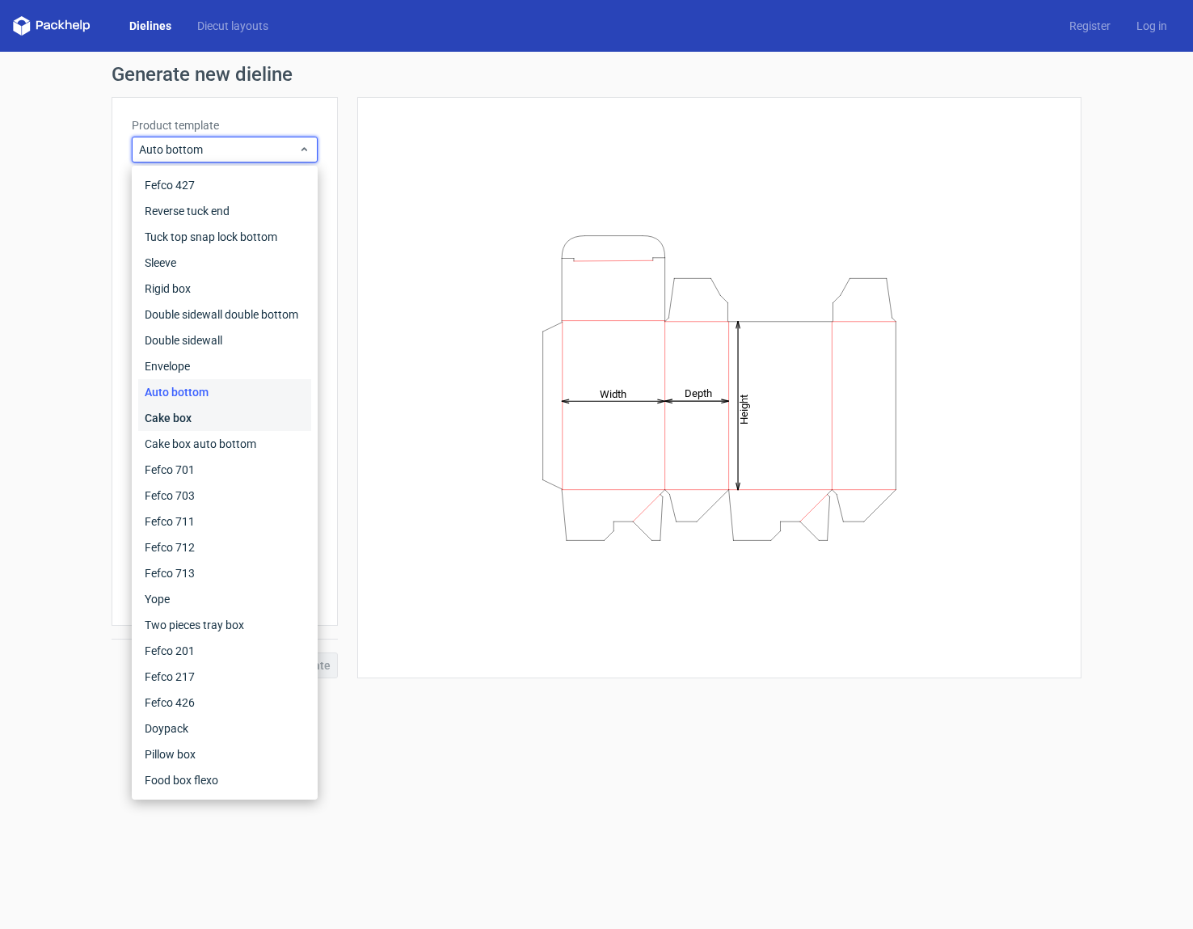
click at [193, 424] on div "Cake box" at bounding box center [224, 418] width 173 height 26
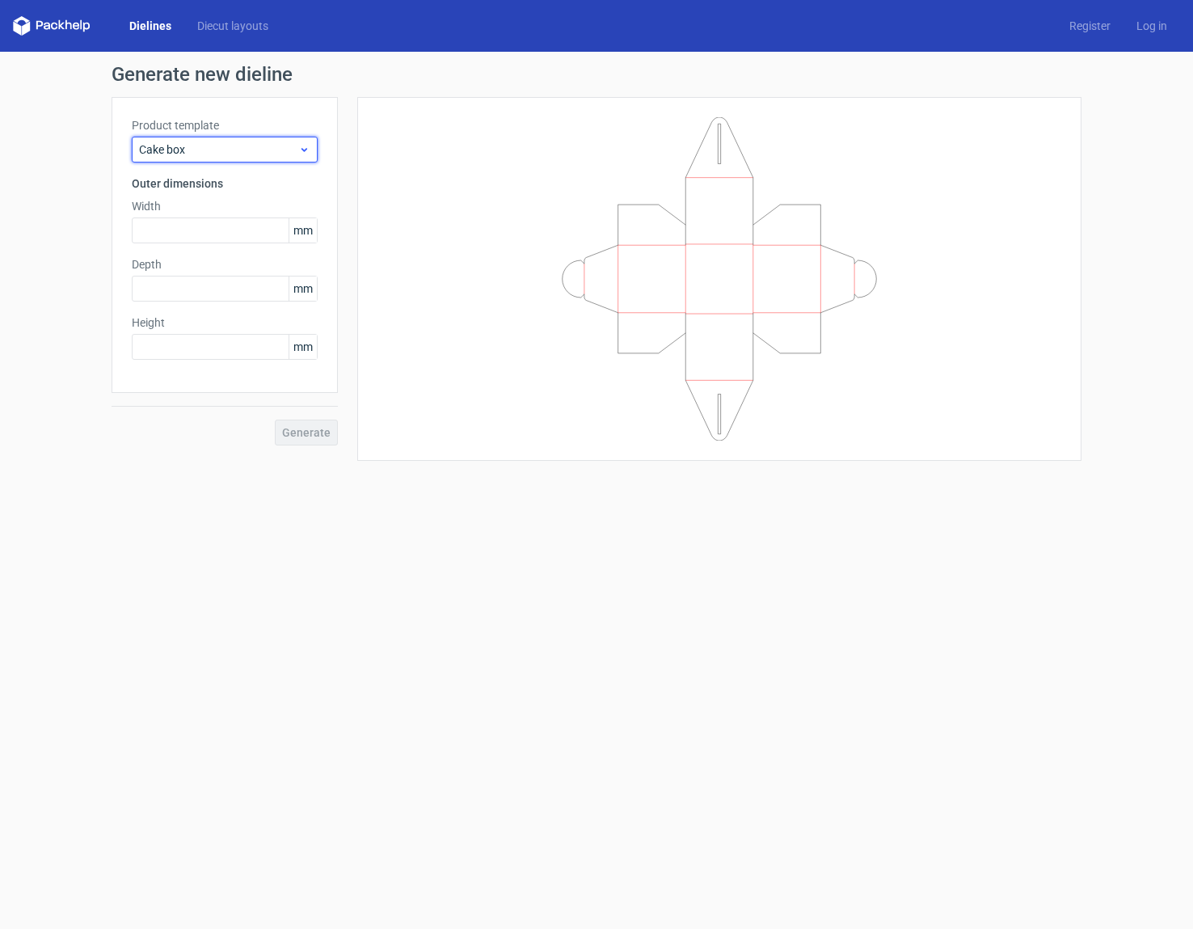
click at [298, 150] on span "Cake box" at bounding box center [218, 149] width 159 height 16
